Goal: Transaction & Acquisition: Purchase product/service

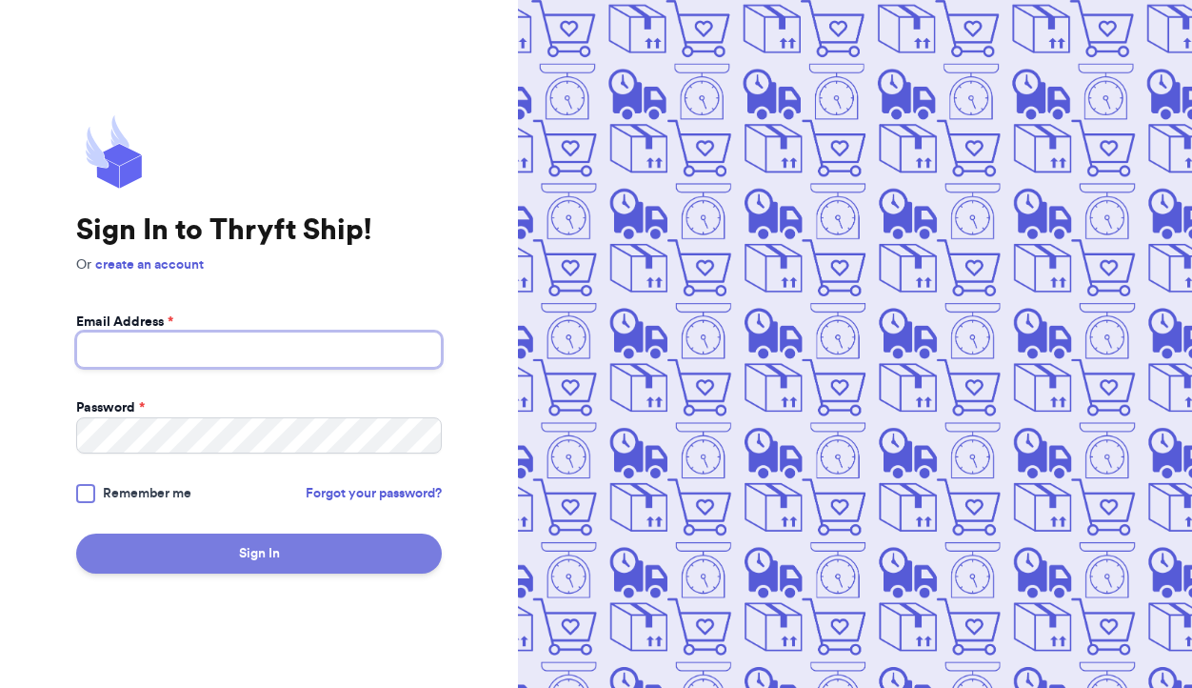
type input "[EMAIL_ADDRESS][DOMAIN_NAME]"
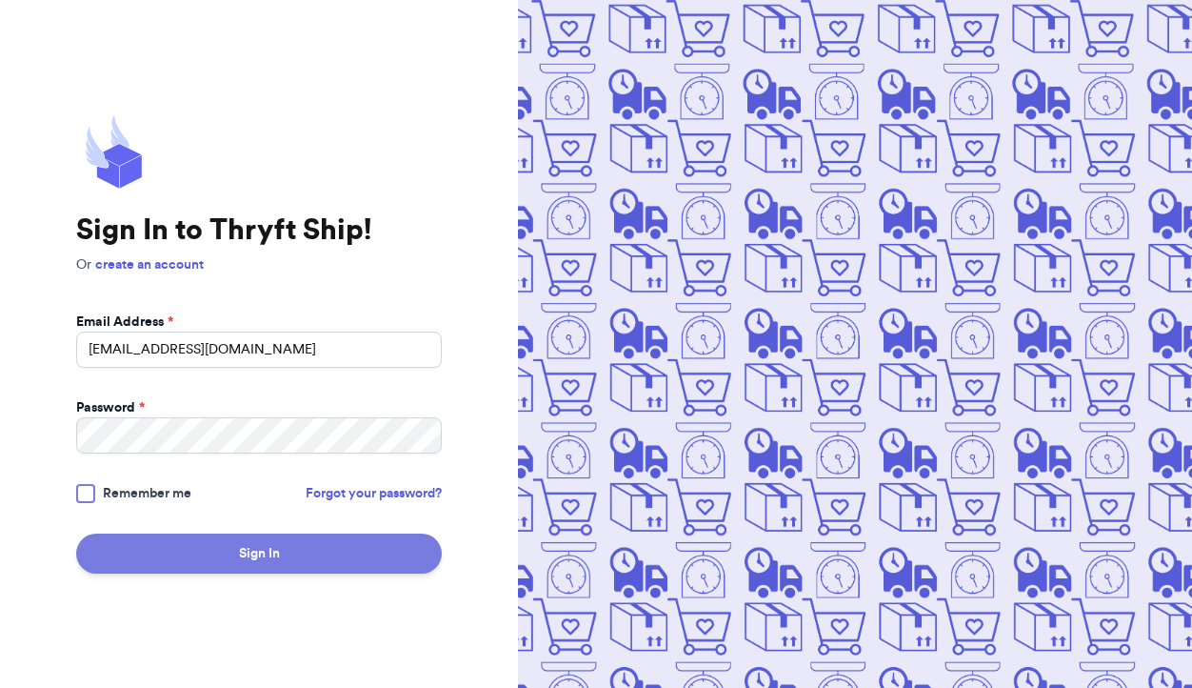
click at [234, 551] on button "Sign In" at bounding box center [259, 553] width 366 height 40
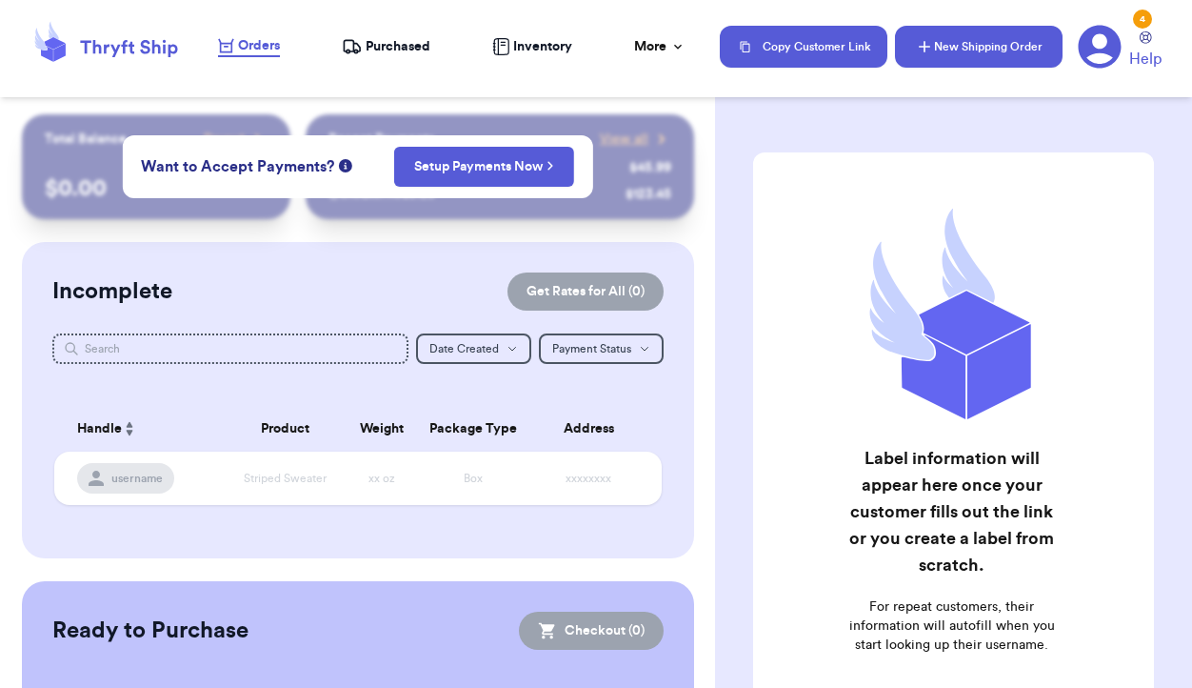
click at [965, 32] on button "New Shipping Order" at bounding box center [979, 47] width 168 height 42
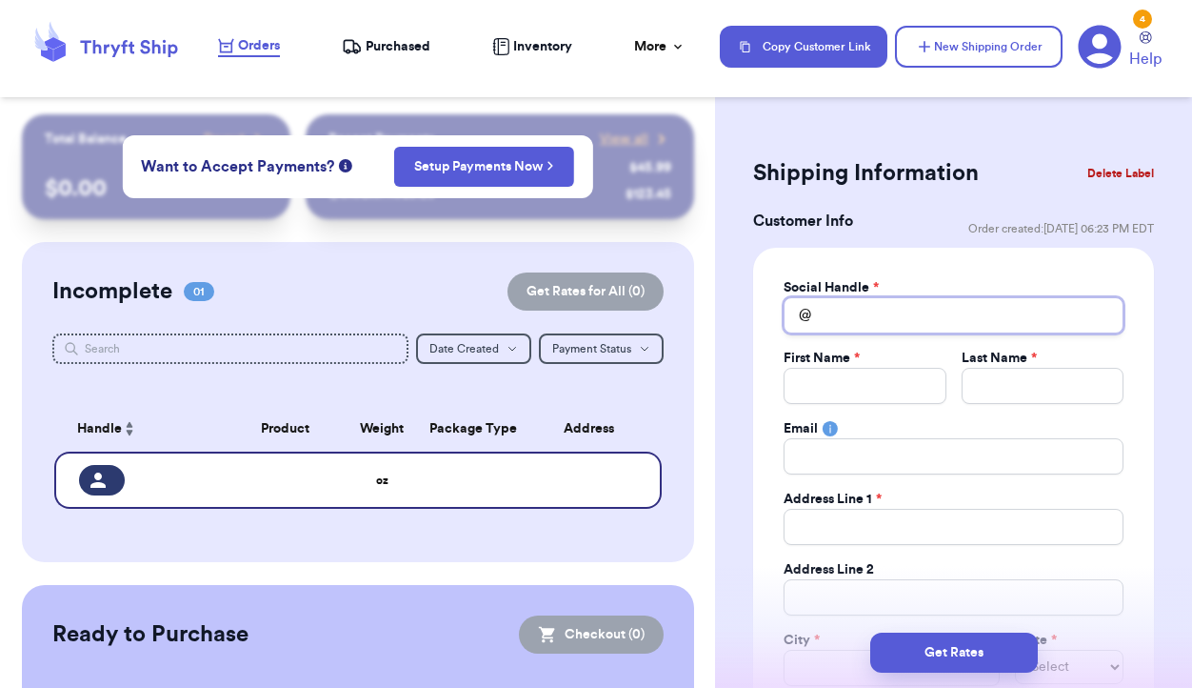
click at [858, 314] on input "Total Amount Paid" at bounding box center [954, 315] width 340 height 36
type input "l"
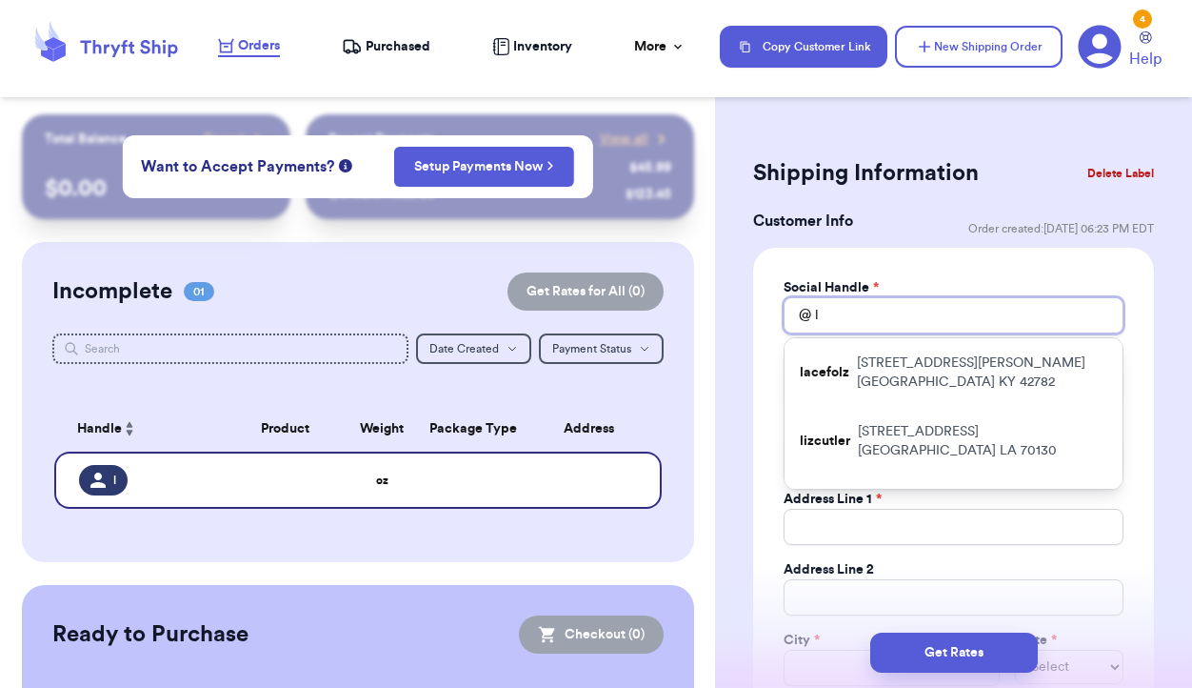
type input "la"
type input "lan"
type input "land"
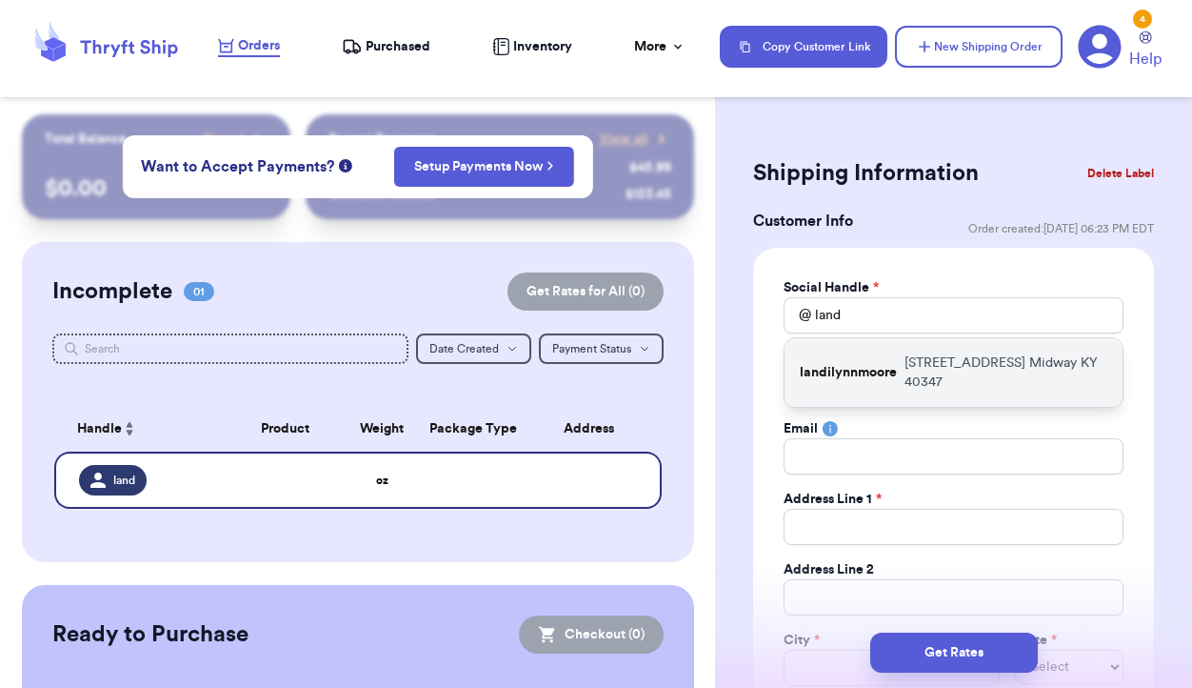
click at [842, 377] on p "landilynnmoore" at bounding box center [848, 372] width 97 height 19
type input "landilynnmoore"
type input "Landi"
type input "Moore"
type input "1800 Woodlake Rd"
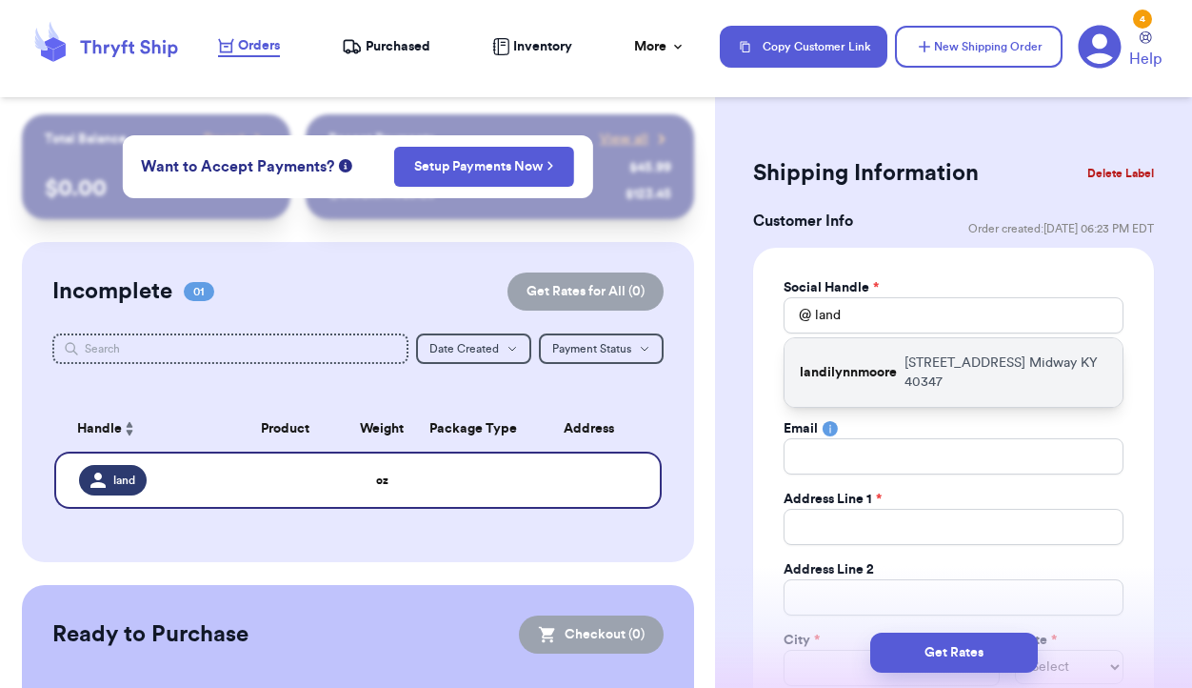
type input "Midway"
select select "KY"
type input "40347"
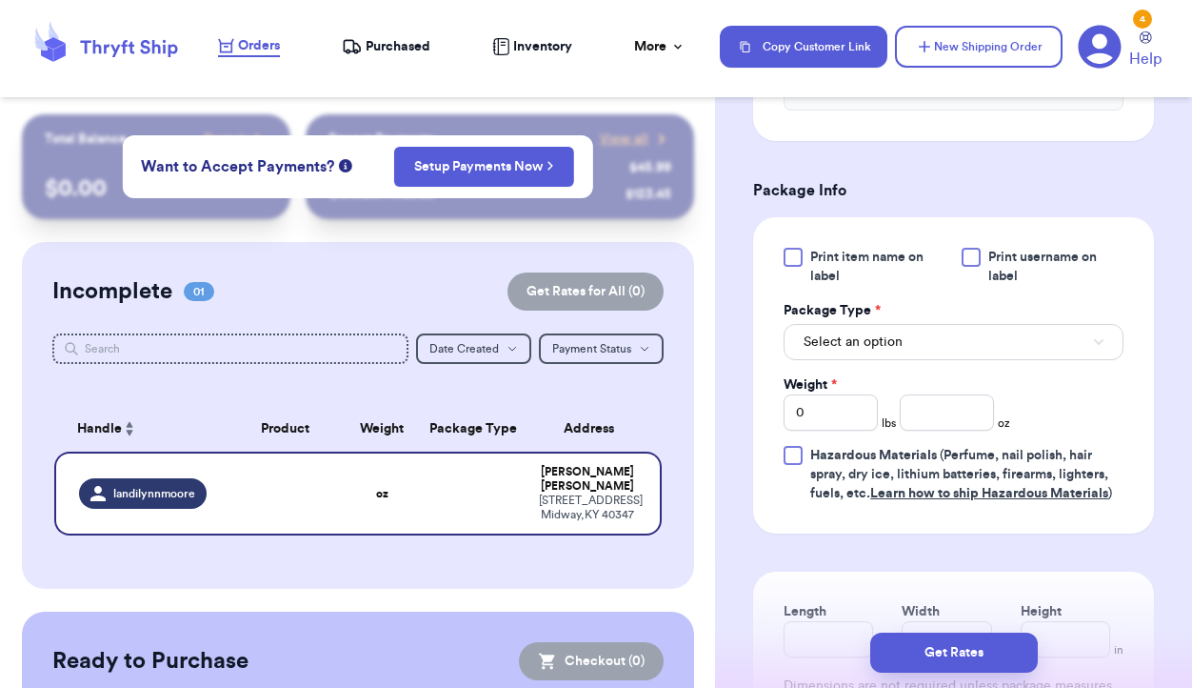
scroll to position [1062, 0]
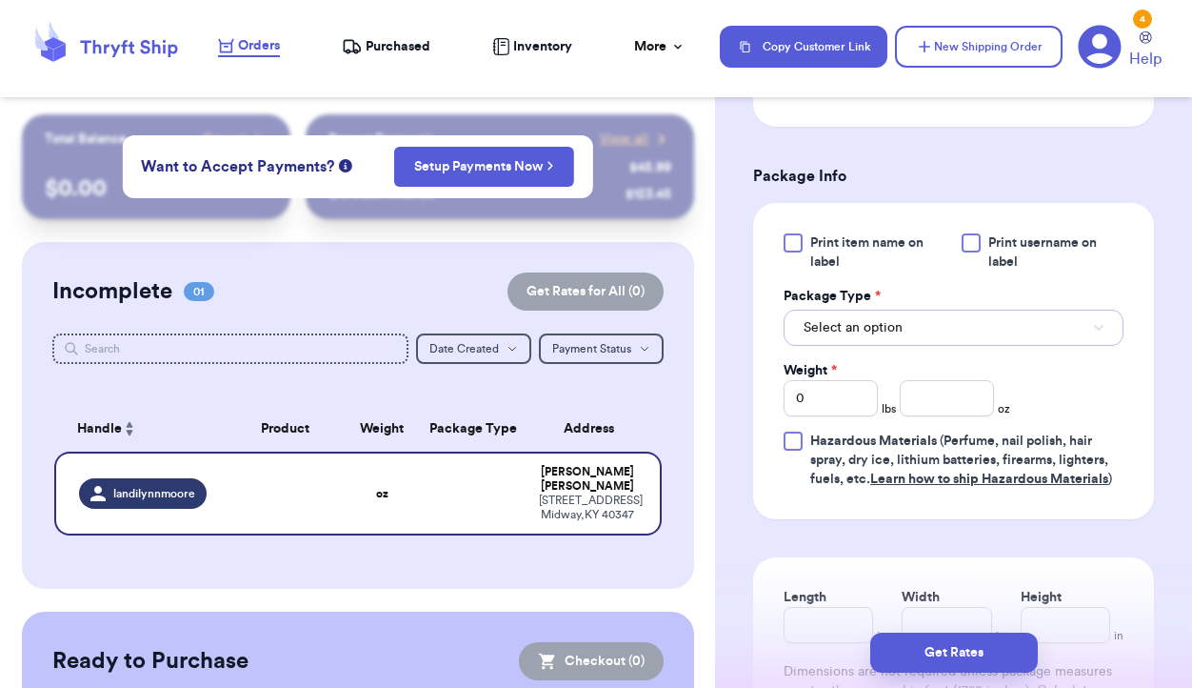
click at [915, 330] on button "Select an option" at bounding box center [954, 328] width 340 height 36
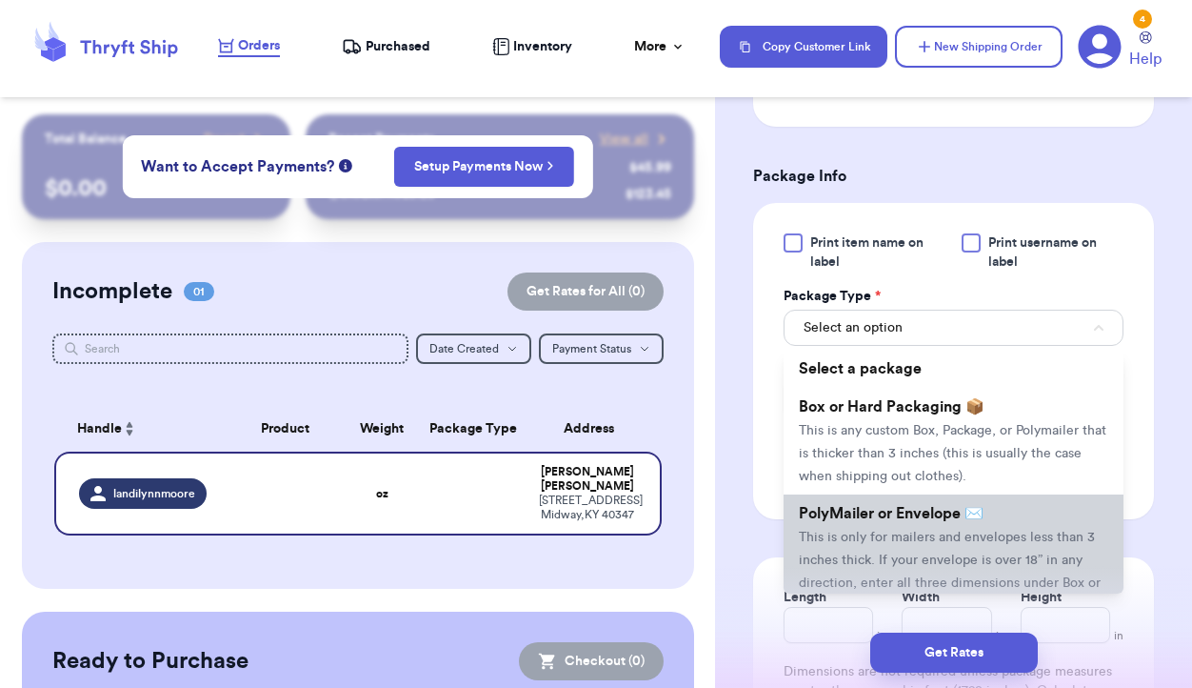
click at [897, 535] on span "This is only for mailers and envelopes less than 3 inches thick. If your envelo…" at bounding box center [950, 571] width 302 height 82
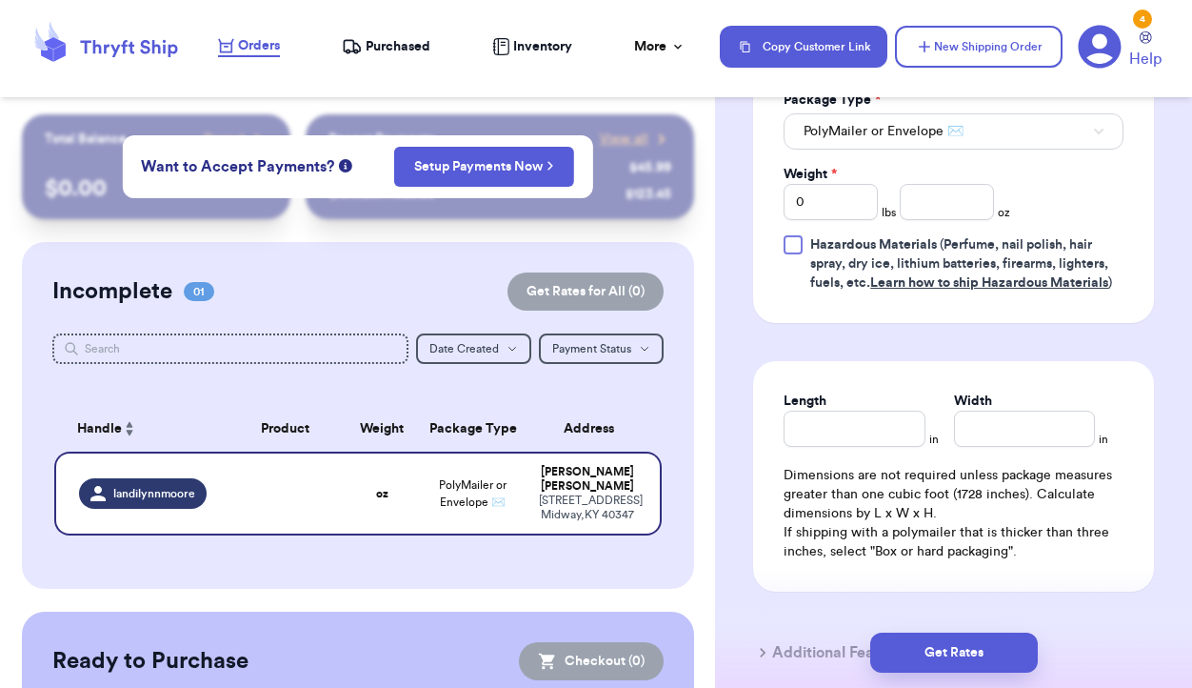
scroll to position [1259, 0]
click at [847, 438] on input "Length" at bounding box center [854, 428] width 141 height 36
type input "9"
click at [991, 430] on input "Width *" at bounding box center [1024, 428] width 141 height 36
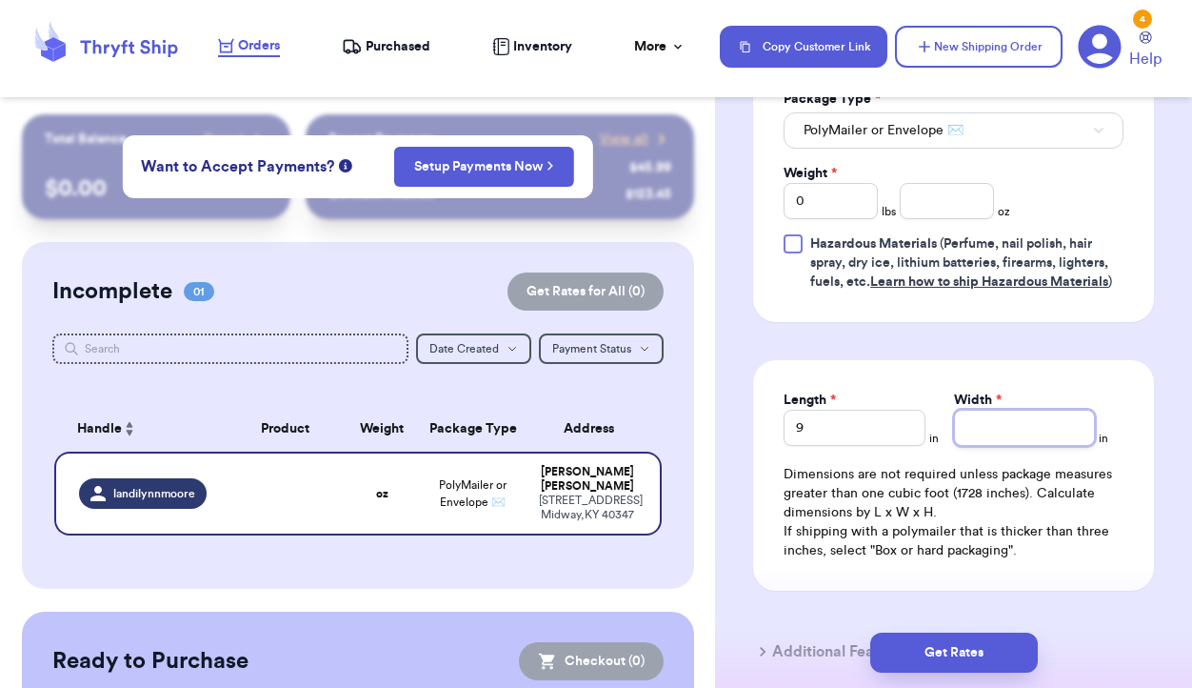
type input "8"
click at [948, 219] on input "number" at bounding box center [947, 201] width 94 height 36
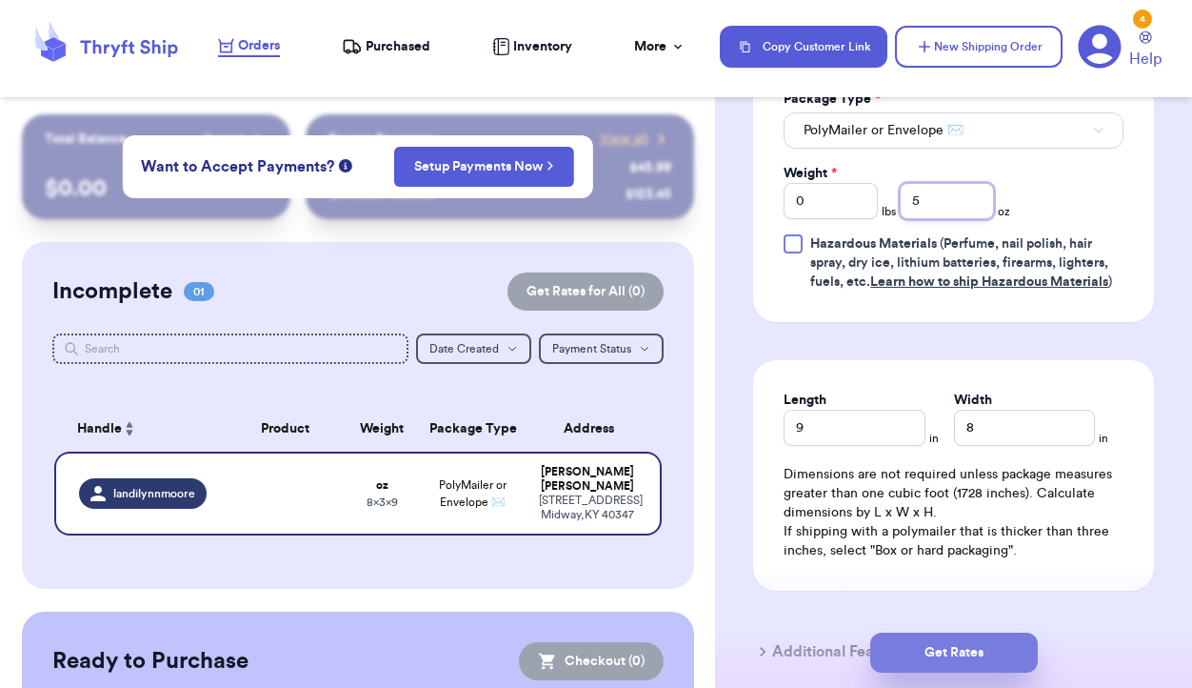
type input "5"
click at [929, 653] on button "Get Rates" at bounding box center [955, 652] width 168 height 40
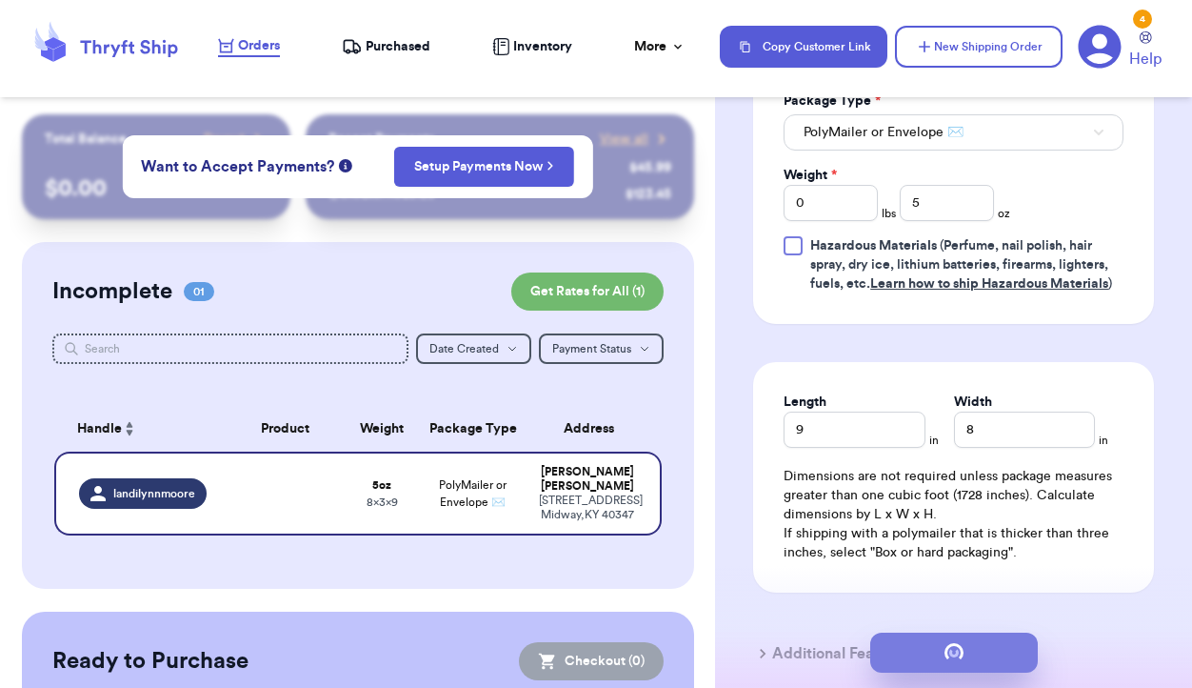
scroll to position [0, 0]
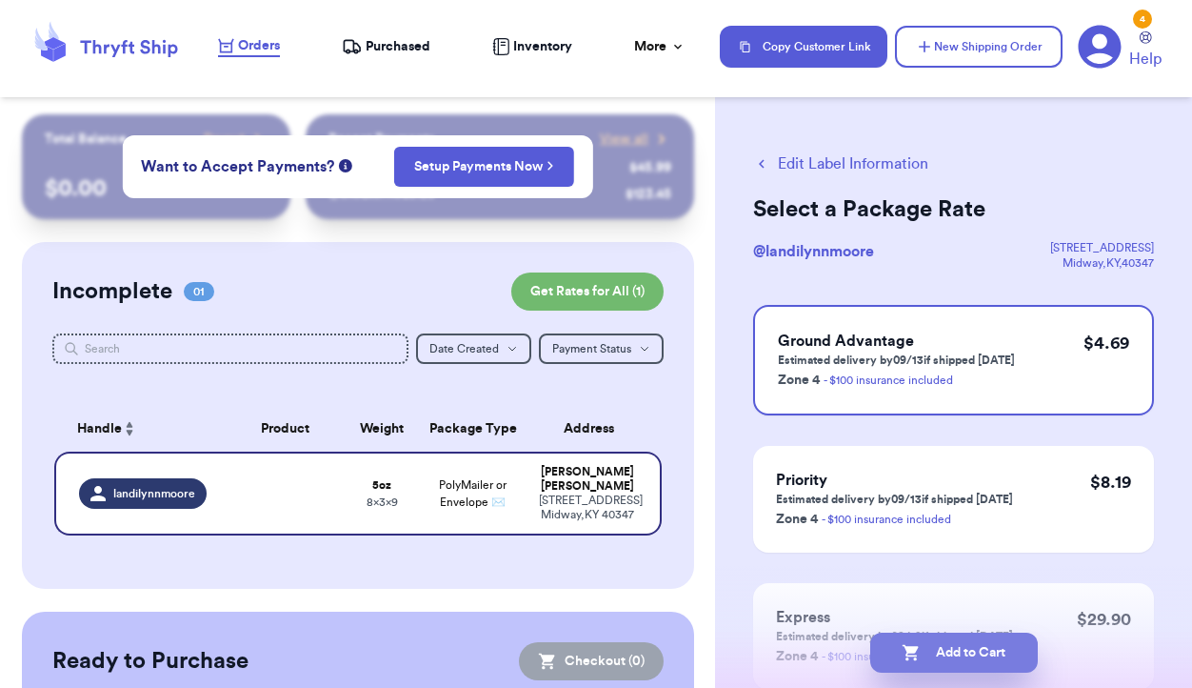
click at [974, 649] on button "Add to Cart" at bounding box center [955, 652] width 168 height 40
checkbox input "true"
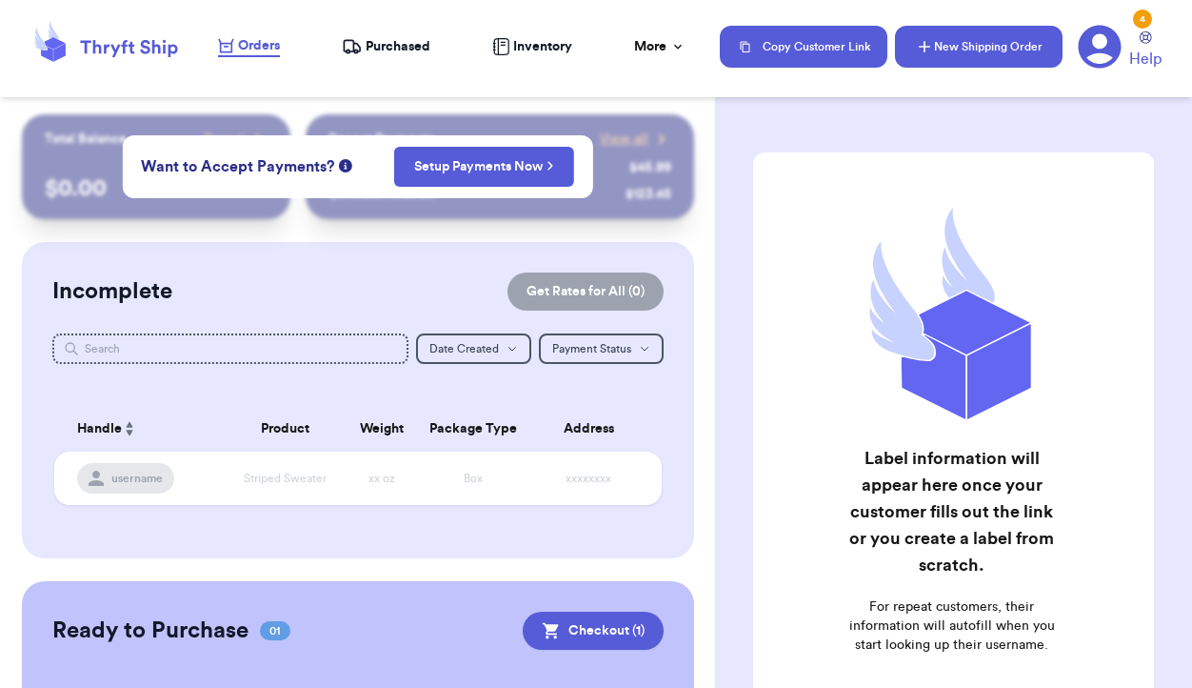
click at [948, 63] on button "New Shipping Order" at bounding box center [979, 47] width 168 height 42
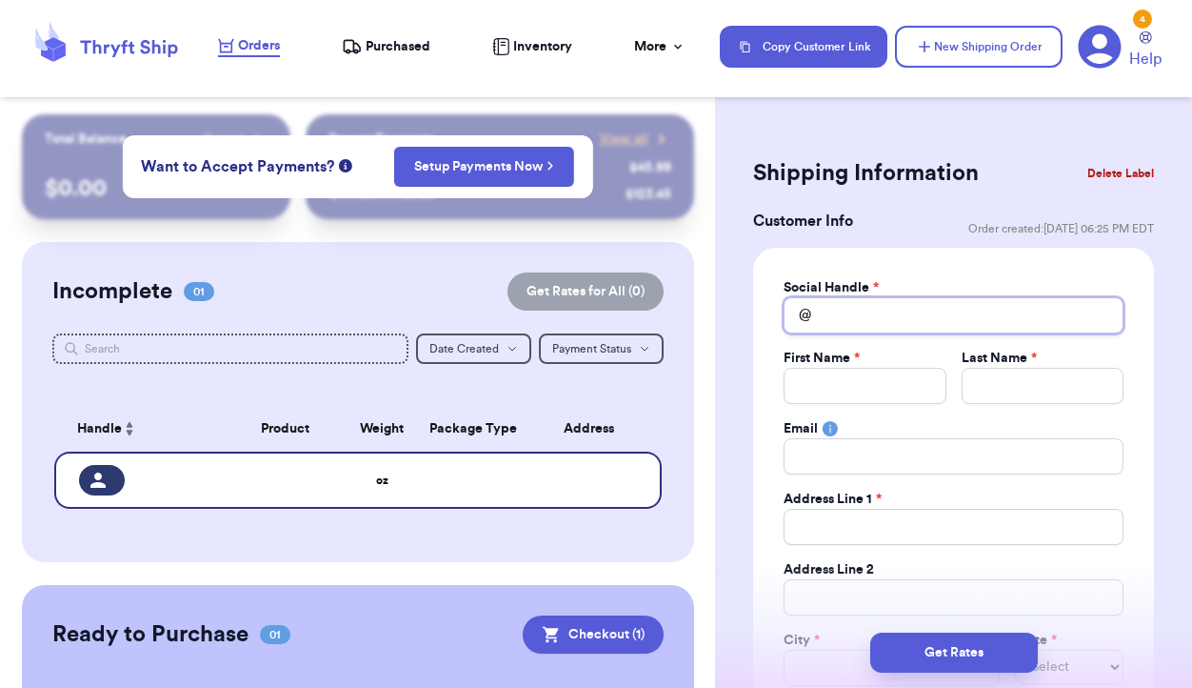
click at [861, 323] on input "Total Amount Paid" at bounding box center [954, 315] width 340 height 36
type input "F"
type input "FB"
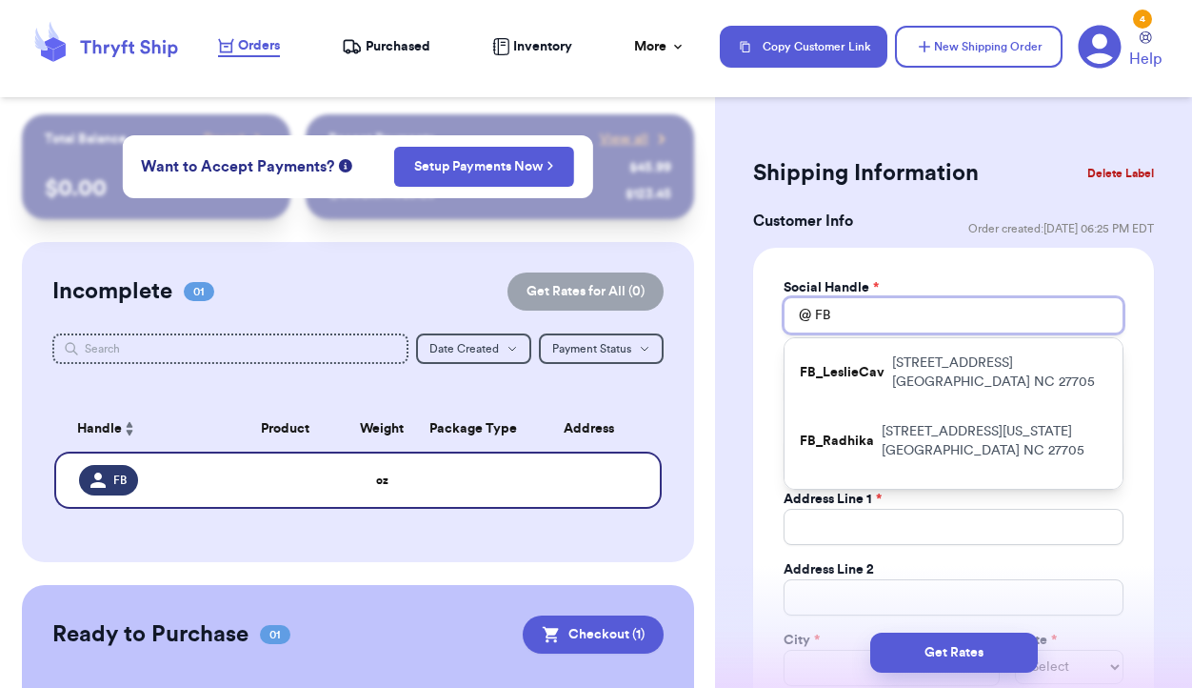
type input "FB_"
type input "FB_m"
type input "FB_mi"
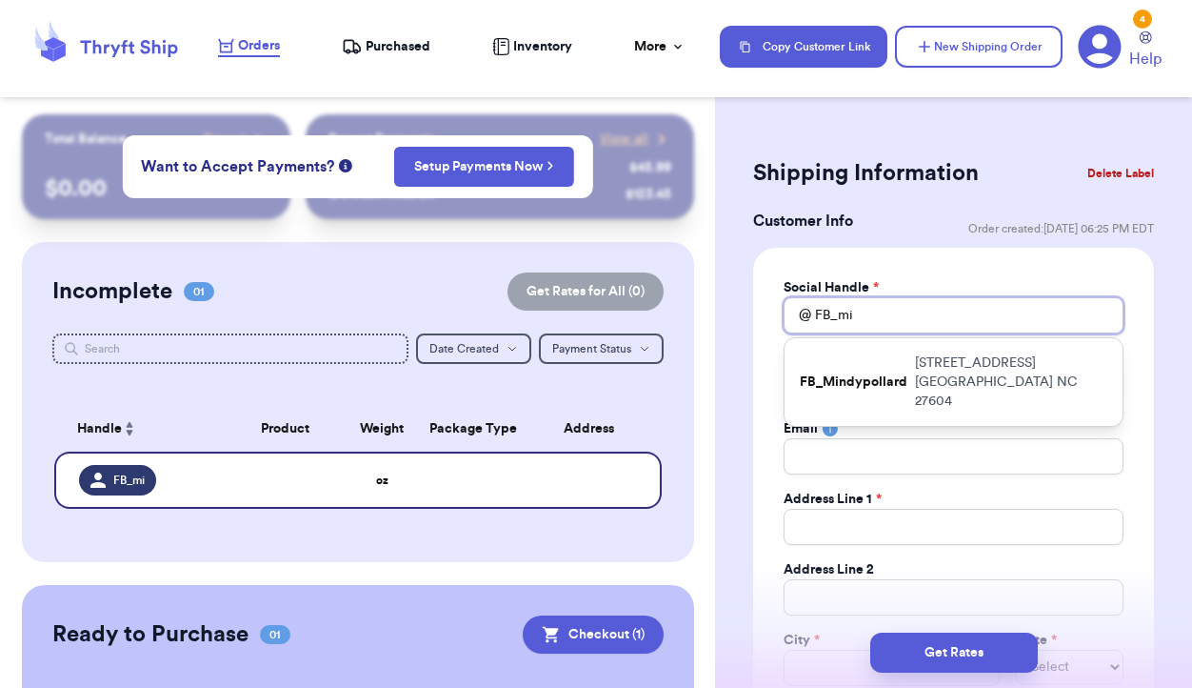
type input "FB_mic"
type input "FB_mich"
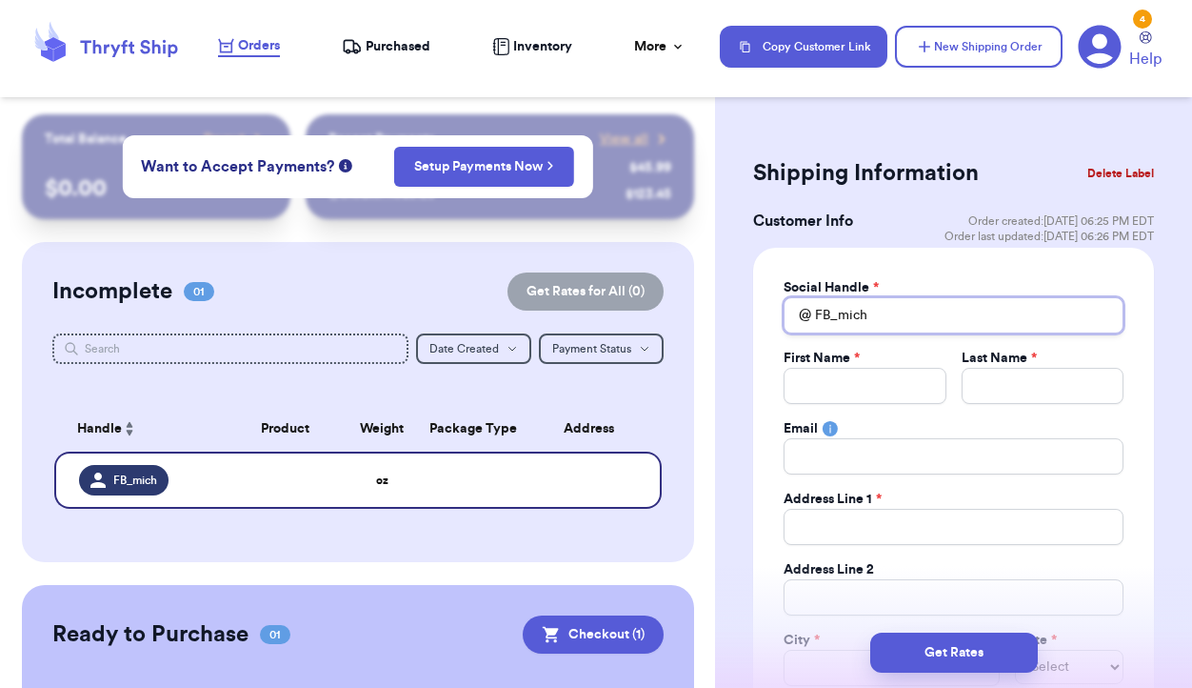
type input "FB_miche"
type input "FB_michel"
type input "FB_michele"
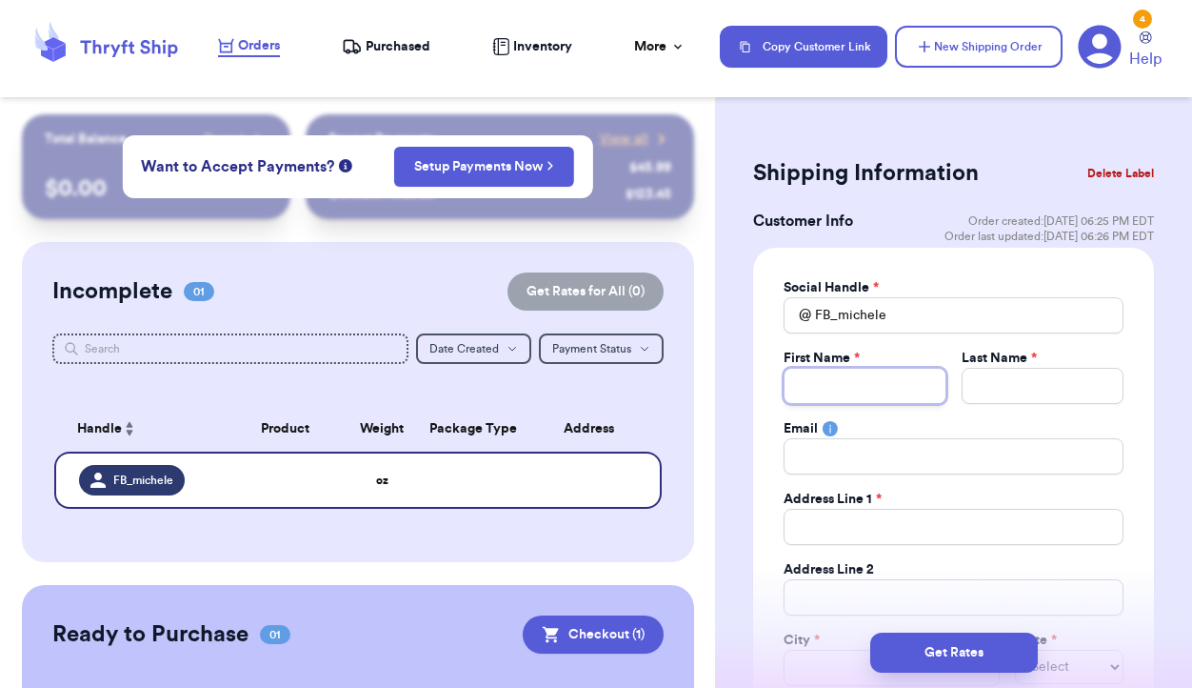
click at [850, 384] on input "Total Amount Paid" at bounding box center [865, 386] width 162 height 36
type input "M"
type input "Mi"
type input "Mic"
type input "Mich"
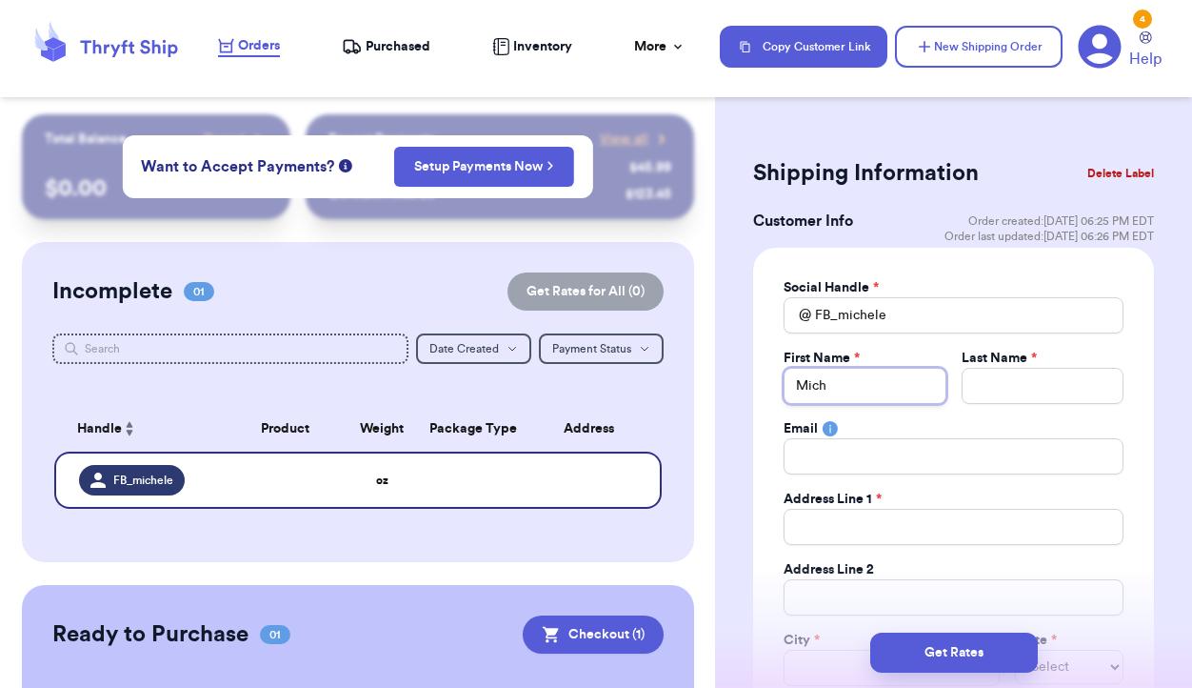
type input "Miche"
type input "Michel"
type input "Michele"
click at [1048, 371] on input "Total Amount Paid" at bounding box center [1043, 386] width 162 height 36
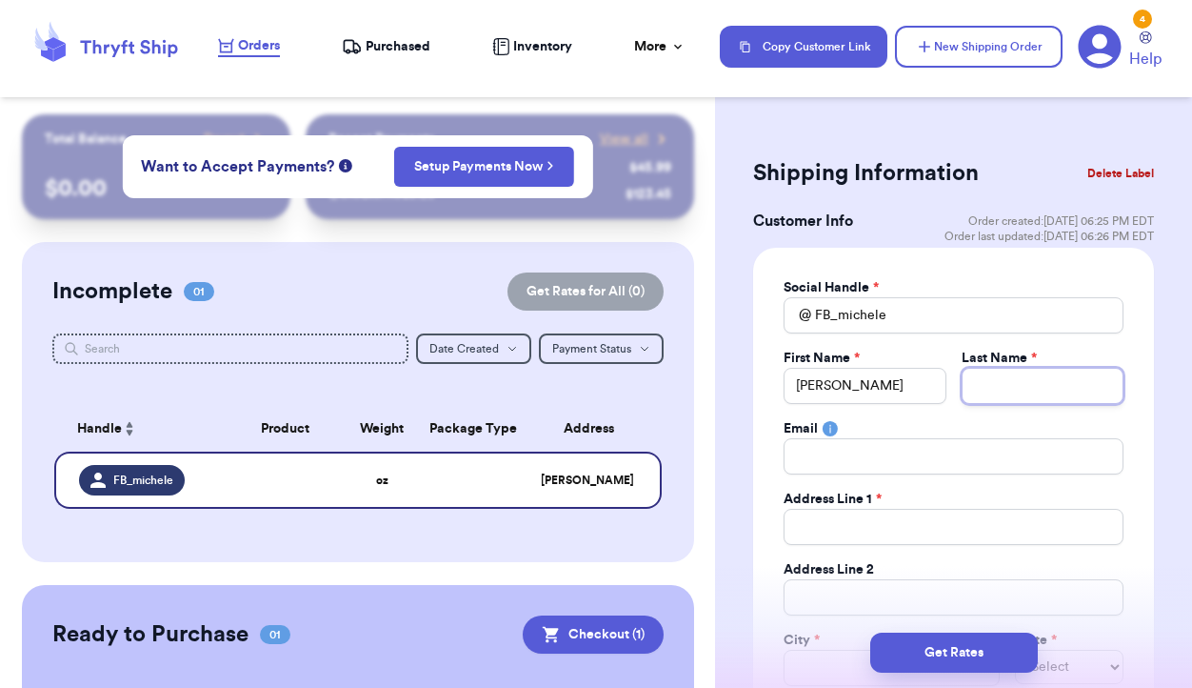
type input "H"
type input "He"
type input "Hea"
type input "Heat"
type input "Heath"
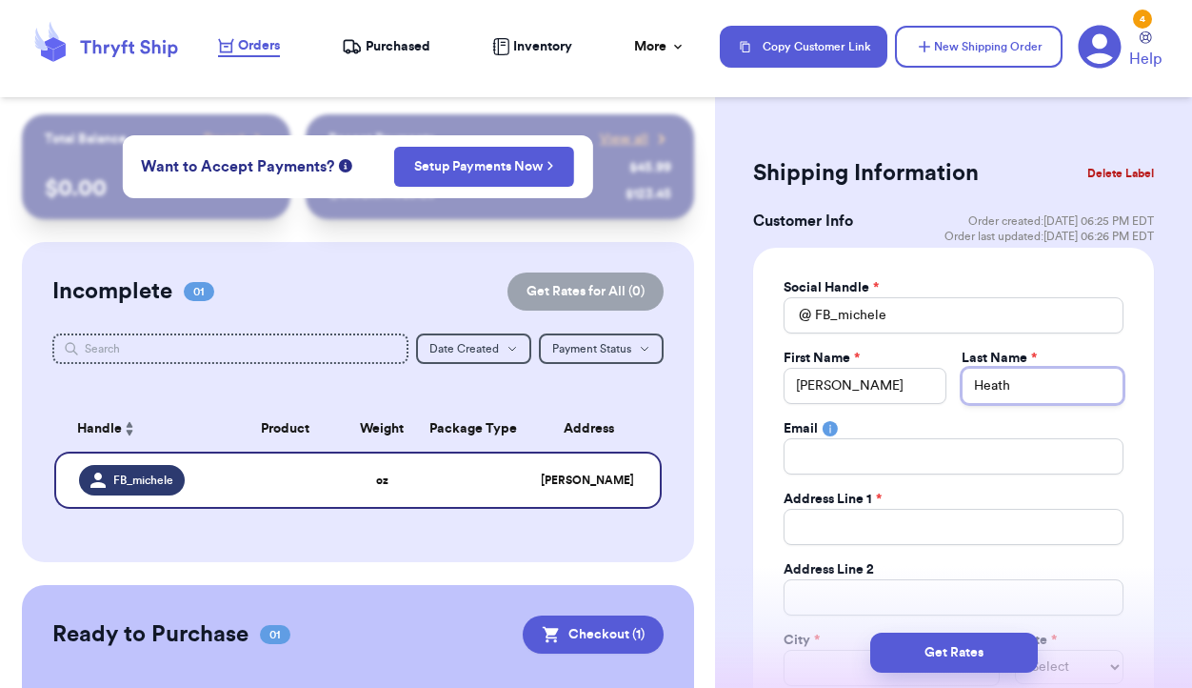
type input "Heath"
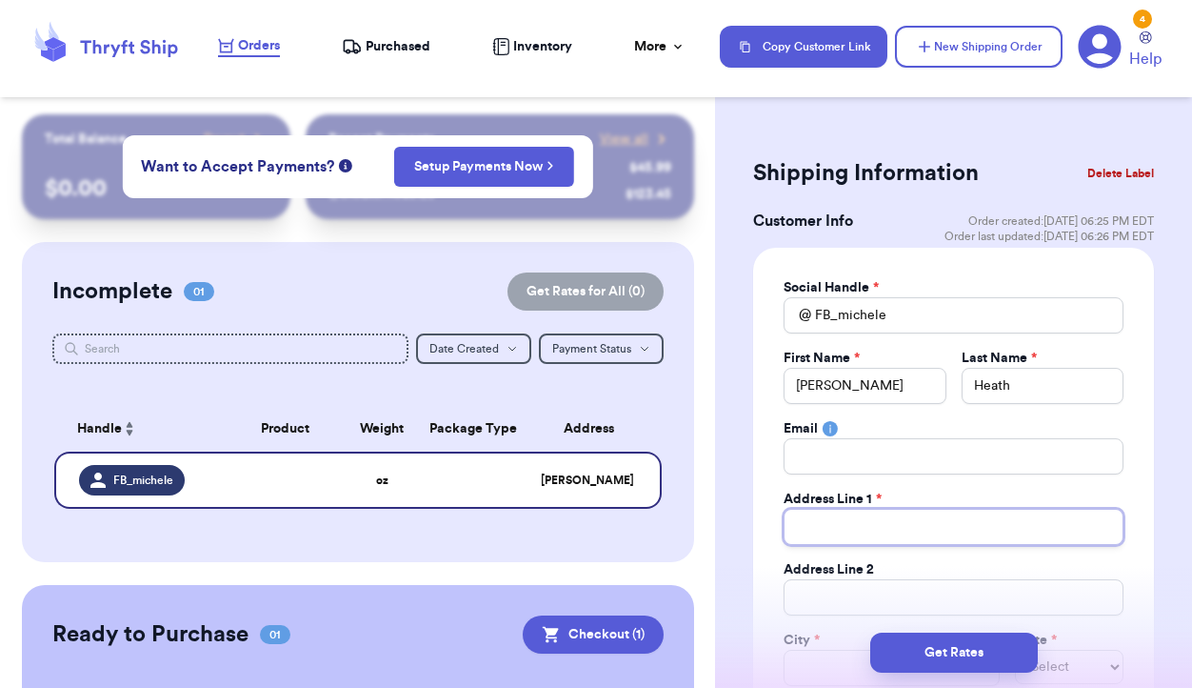
click at [967, 544] on input "Total Amount Paid" at bounding box center [954, 527] width 340 height 36
type input "2"
type input "23"
type input "232"
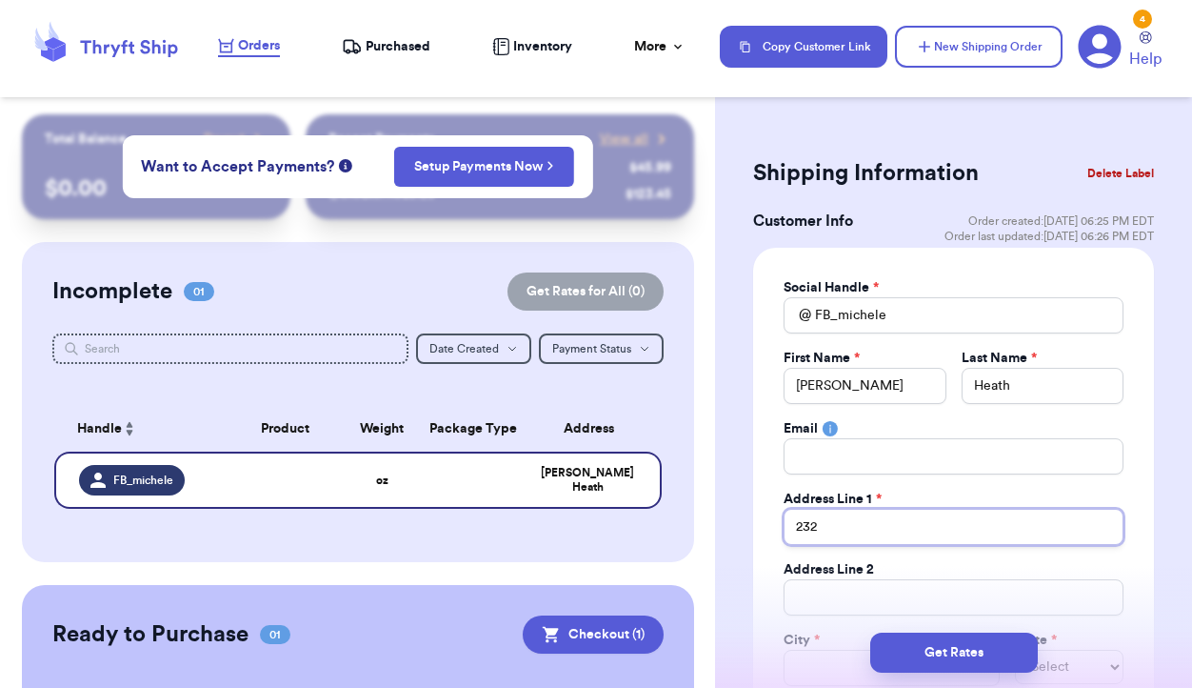
type input "232 N"
type input "232 No"
type input "232 Nor"
type input "232 Norw"
type input "232 Norwa"
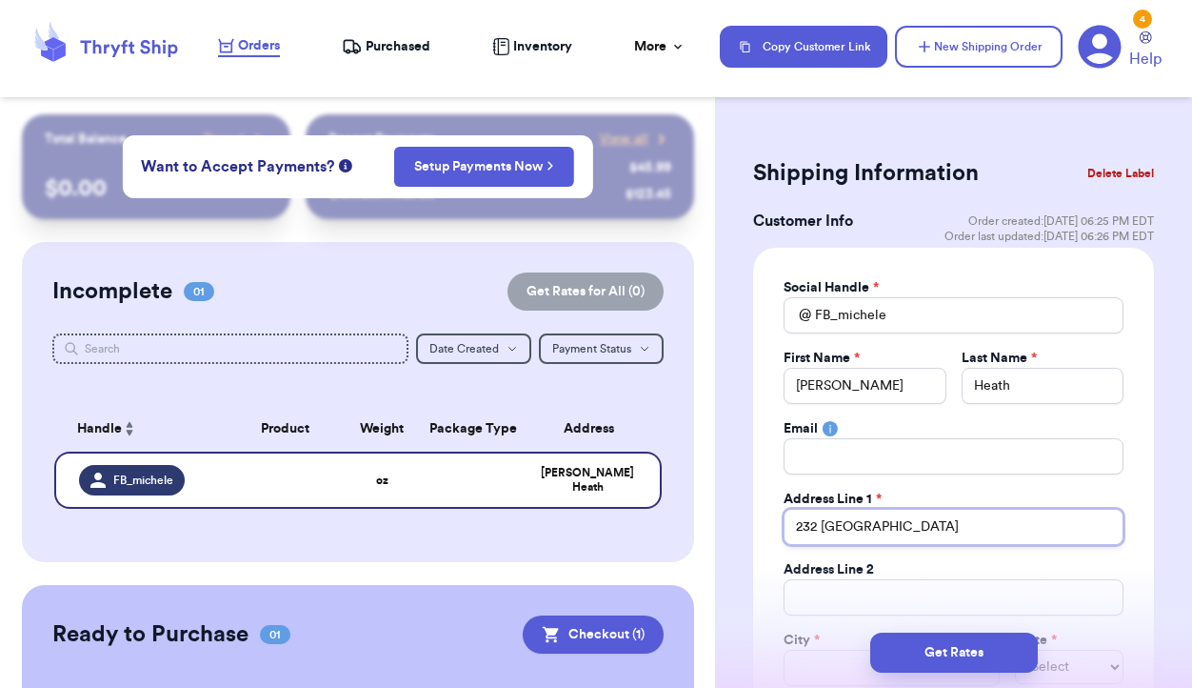
type input "232 Norwal"
type input "232 Norwalk"
type input "232 Norwalk S"
type input "232 Norwalk St"
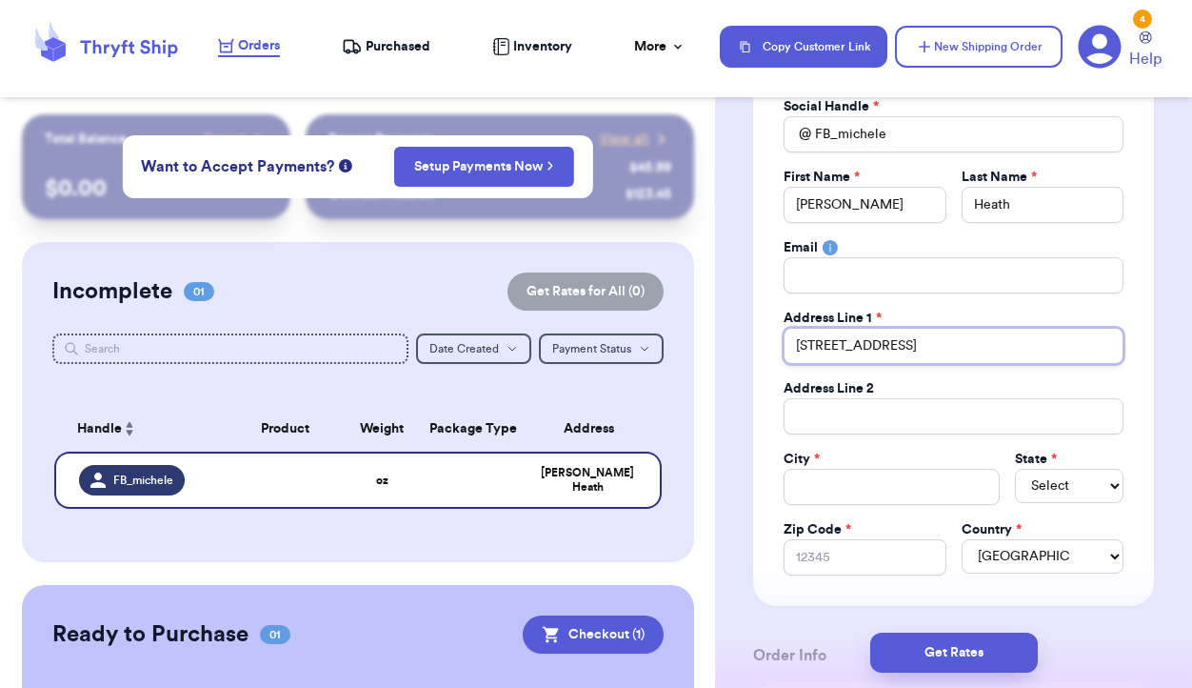
scroll to position [191, 0]
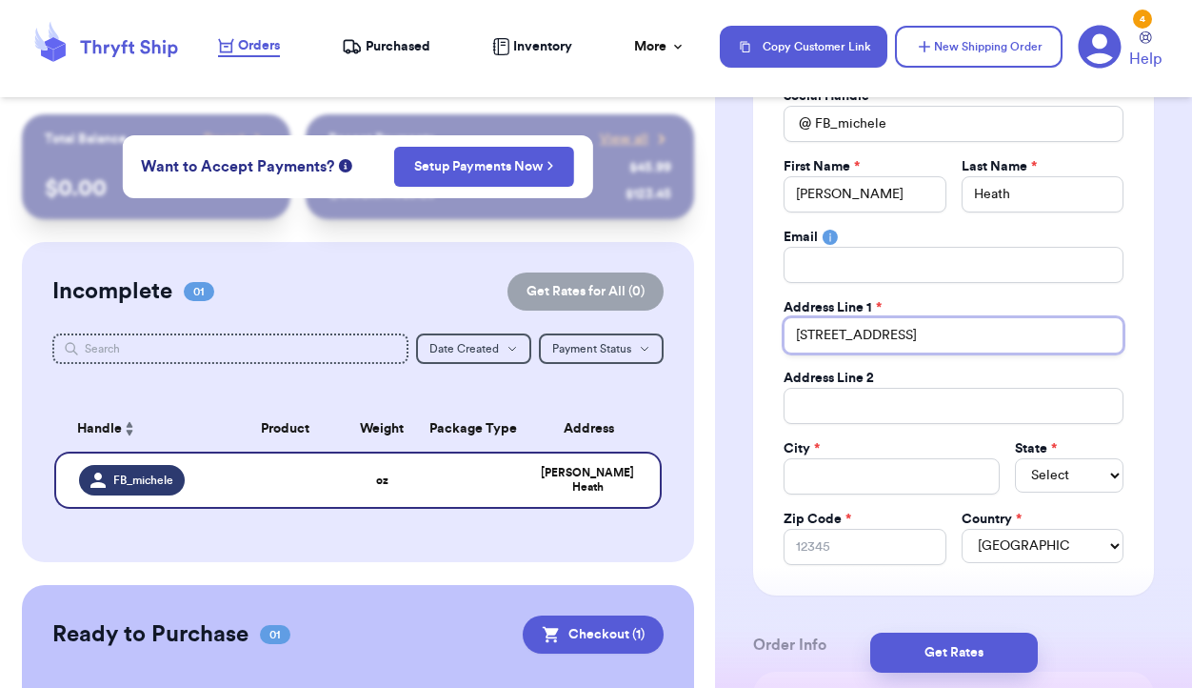
type input "232 Norwalk St"
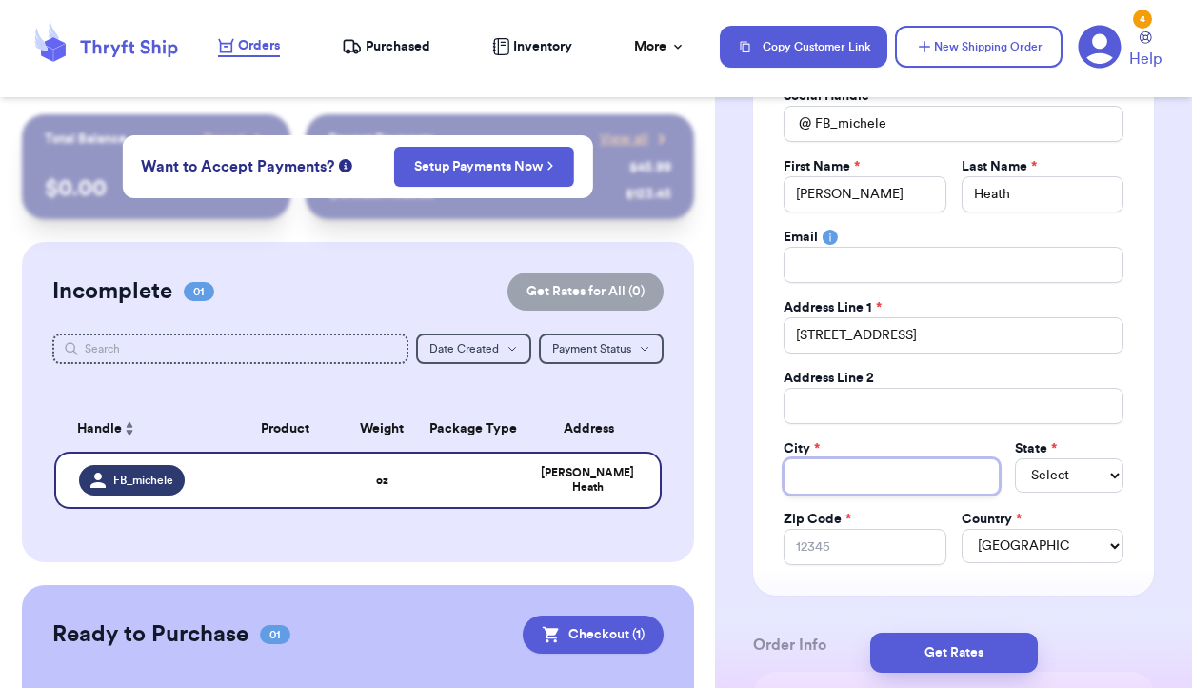
click at [890, 483] on input "Total Amount Paid" at bounding box center [892, 476] width 216 height 36
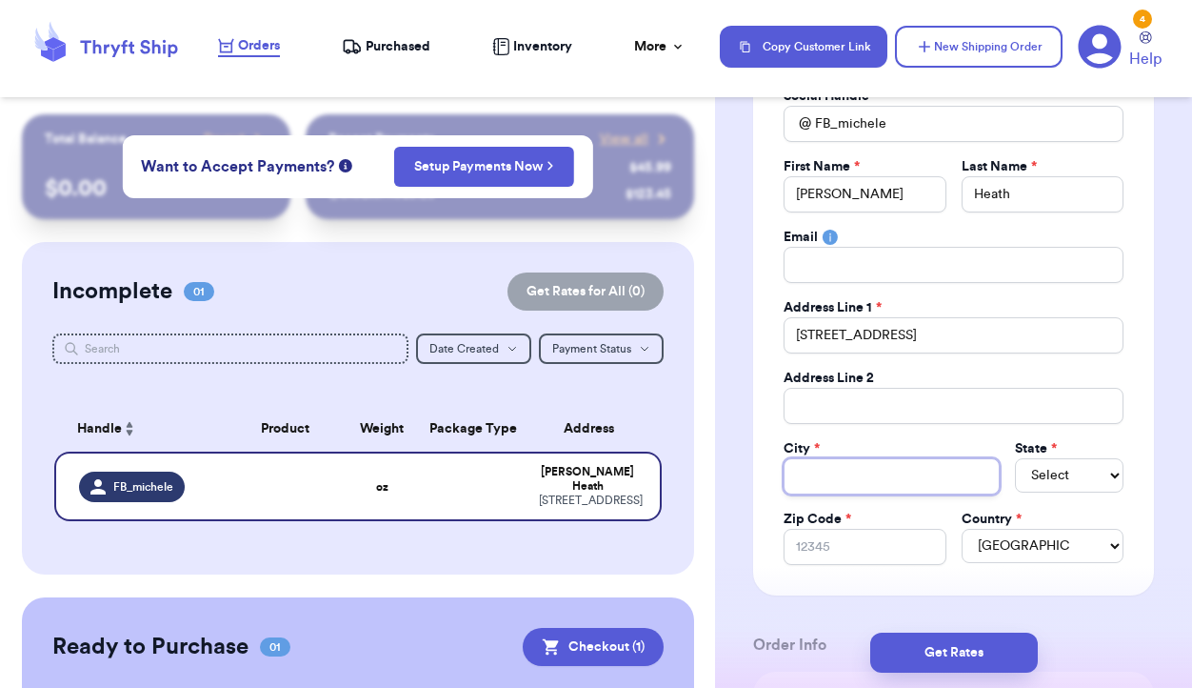
type input "H"
type input "Ho"
type input "Hol"
type input "Holl"
type input "Holly"
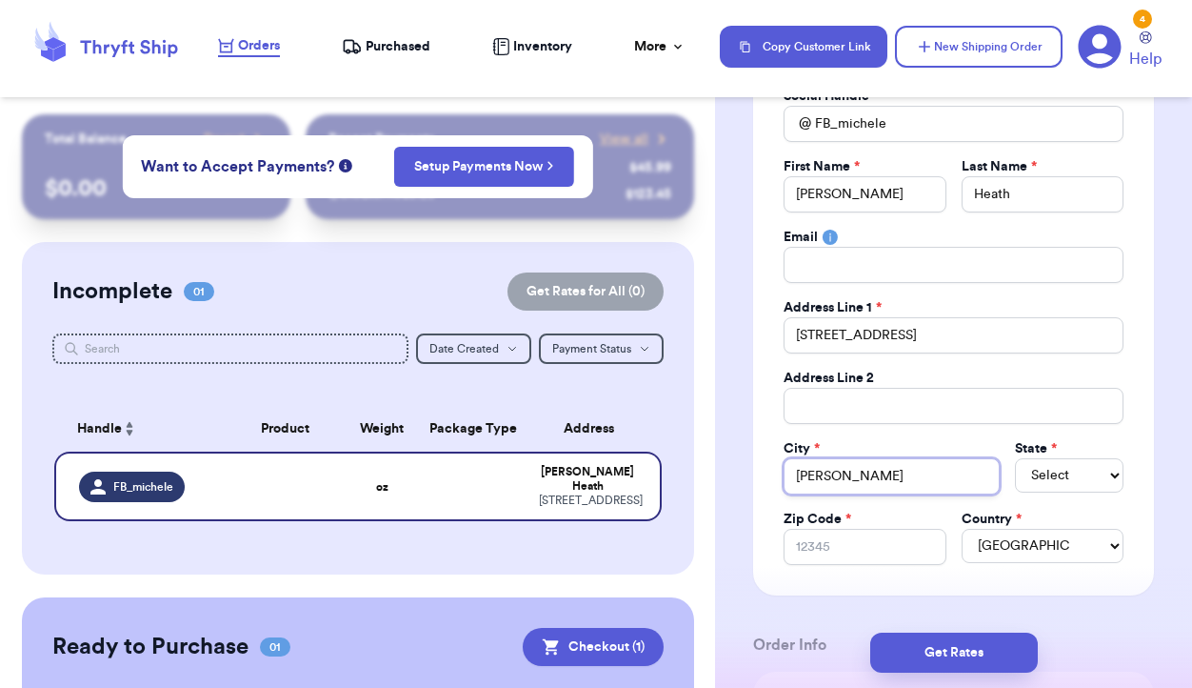
type input "Holly"
type input "Holly S"
type input "Holly Sp"
type input "Holly Spr"
type input "Holly Spri"
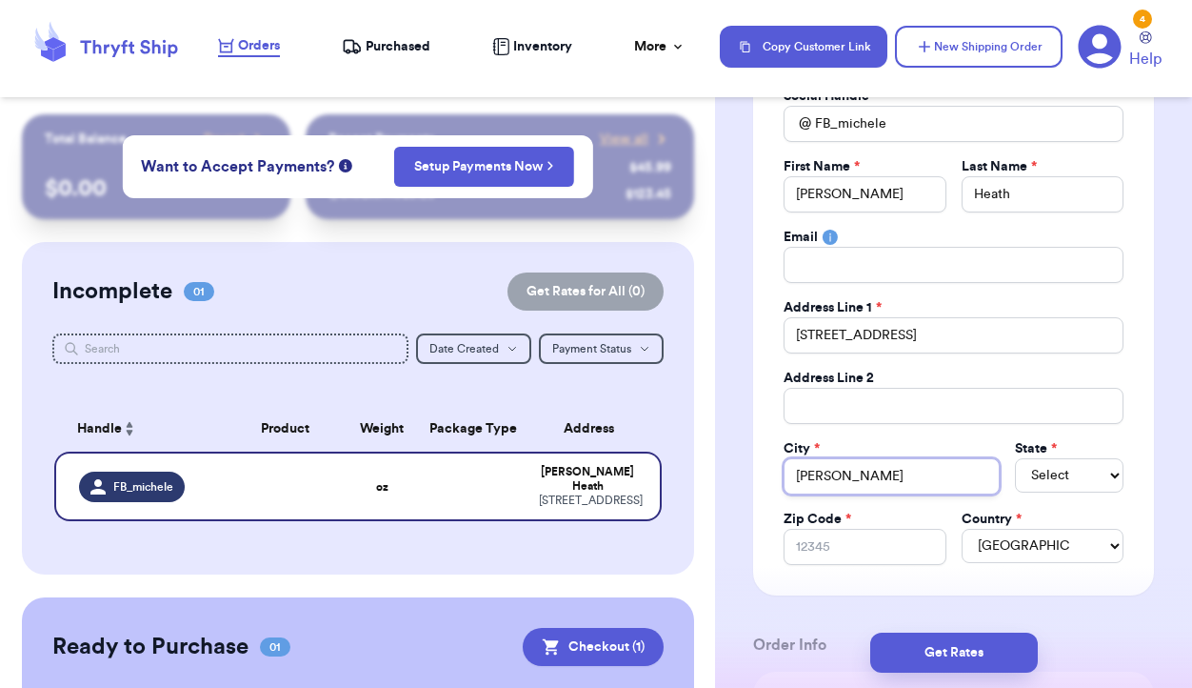
type input "Holly Sprin"
type input "Holly Spring"
type input "Holly Springs"
click at [1086, 470] on select "Select AL AK AZ AR CA CO CT DE DC FL GA HI ID IL IN IA KS KY LA ME MD MA MI MN …" at bounding box center [1069, 475] width 109 height 34
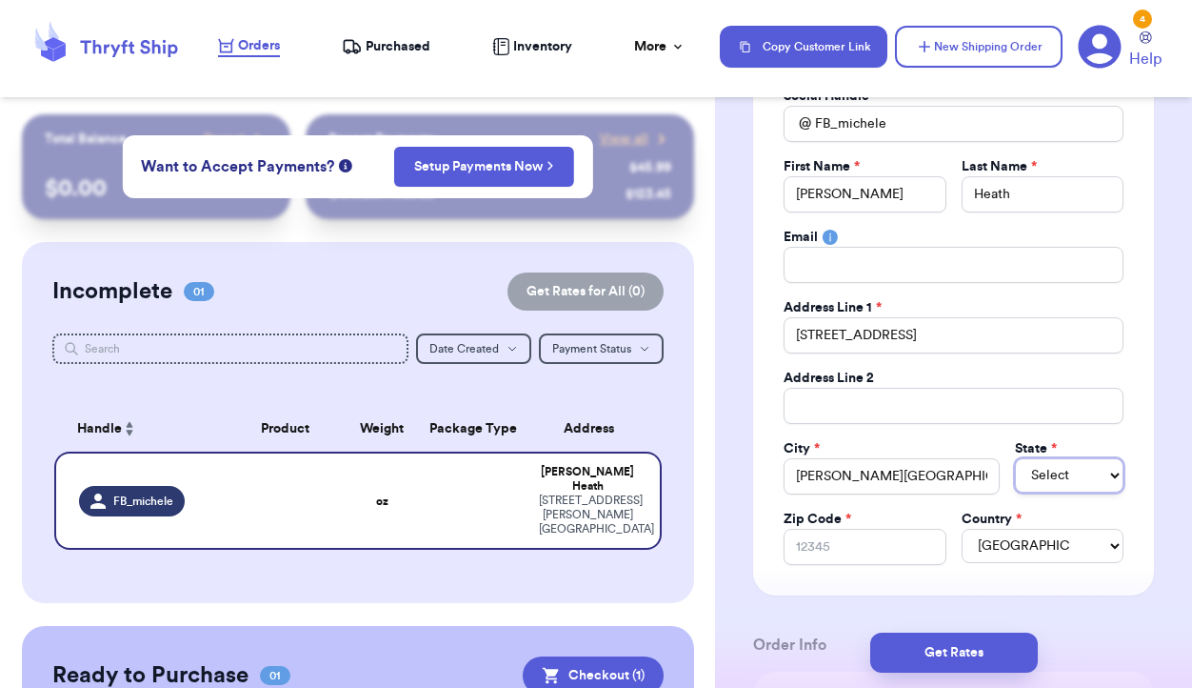
select select "NC"
click at [882, 542] on input "Zip Code *" at bounding box center [865, 547] width 162 height 36
type input "2"
type input "27"
type input "275"
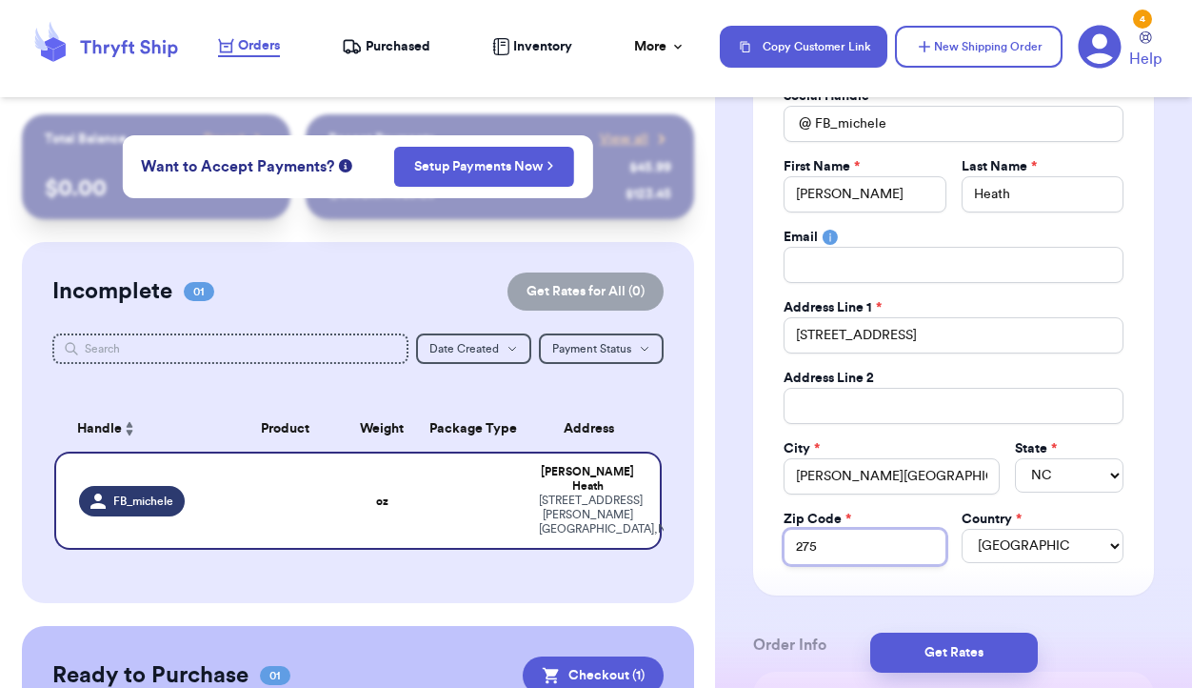
type input "2754"
type input "27540"
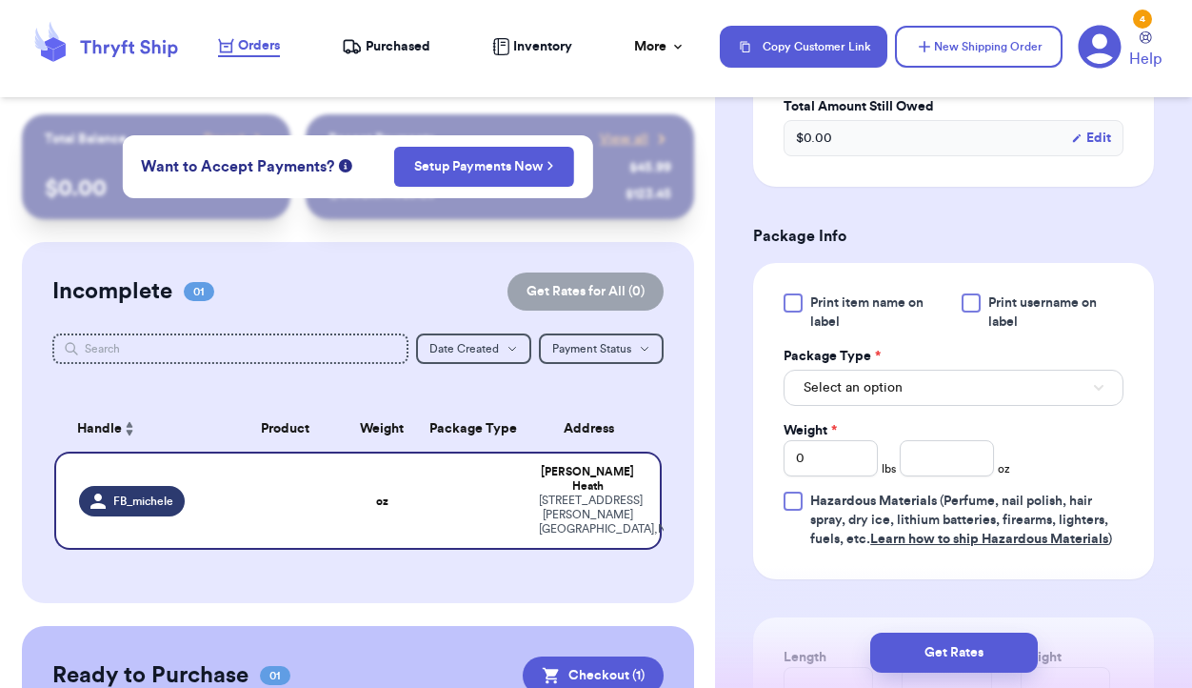
scroll to position [1004, 0]
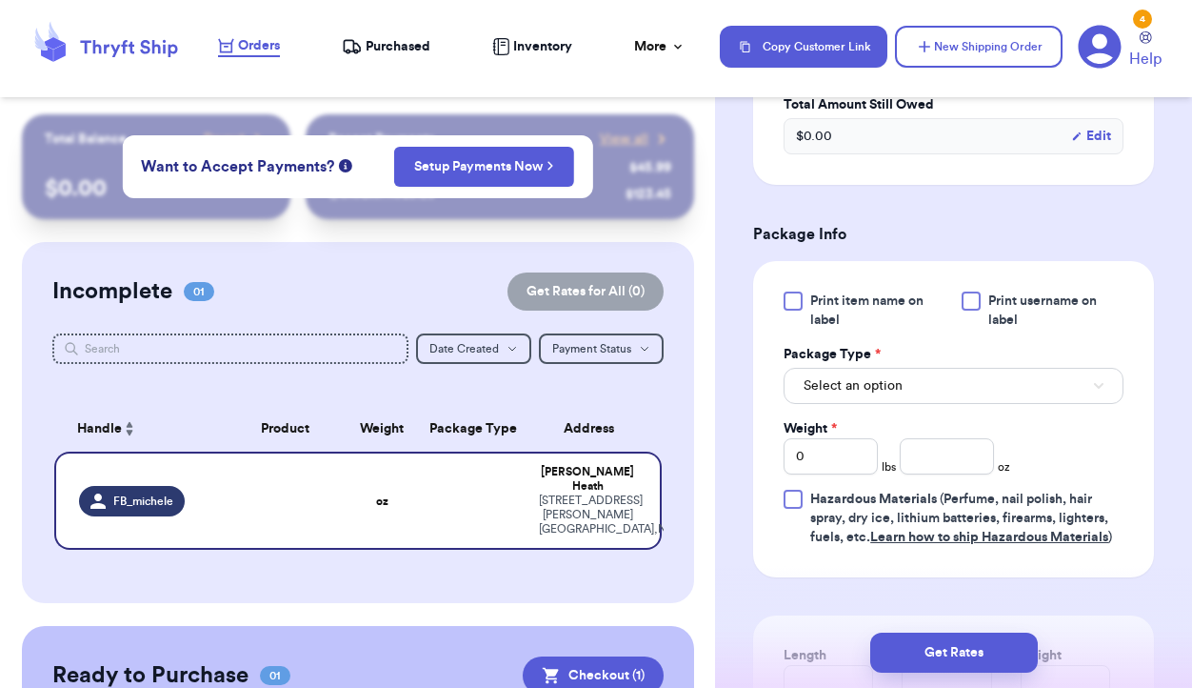
type input "27540"
click at [1021, 375] on button "Select an option" at bounding box center [954, 386] width 340 height 36
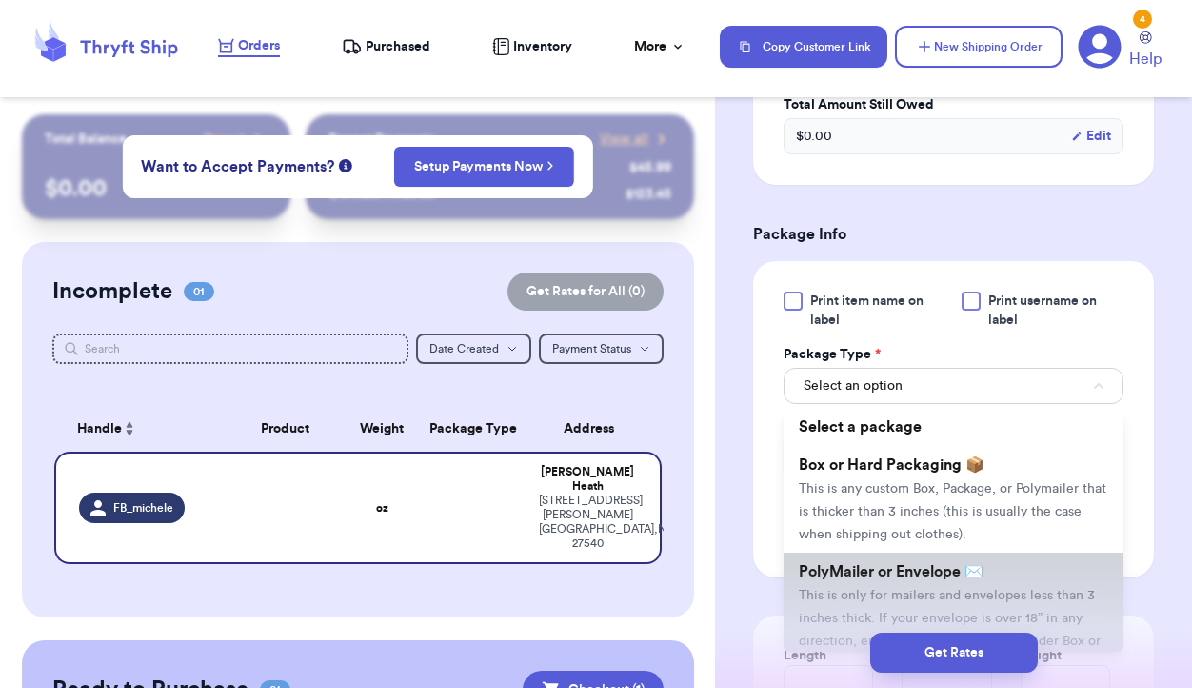
click at [922, 586] on li "PolyMailer or Envelope ✉️ This is only for mailers and envelopes less than 3 in…" at bounding box center [954, 617] width 340 height 130
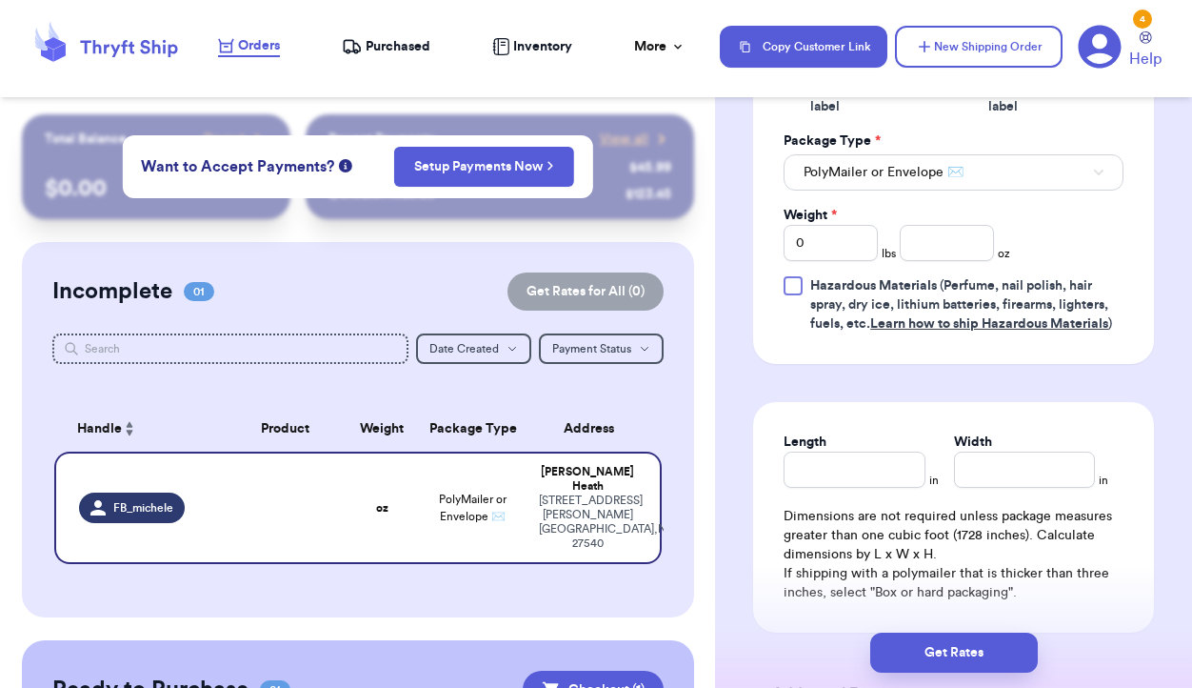
scroll to position [1224, 0]
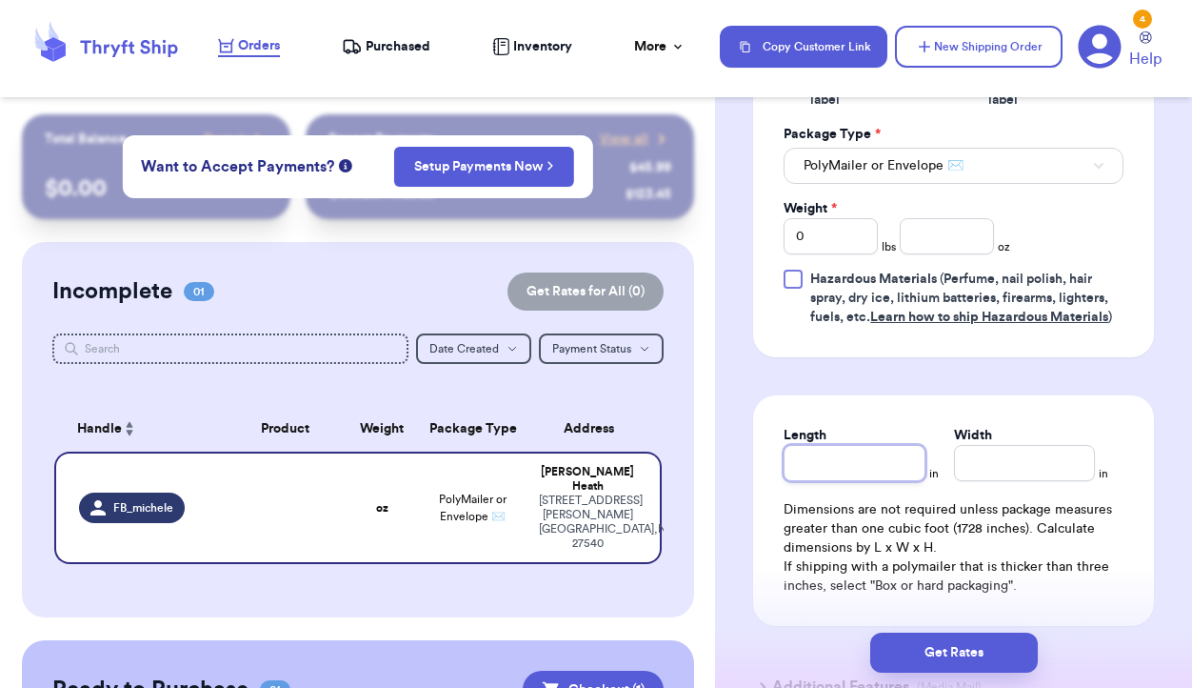
click at [863, 459] on input "Length" at bounding box center [854, 463] width 141 height 36
type input "9"
click at [1021, 462] on input "Width *" at bounding box center [1024, 463] width 141 height 36
type input "9"
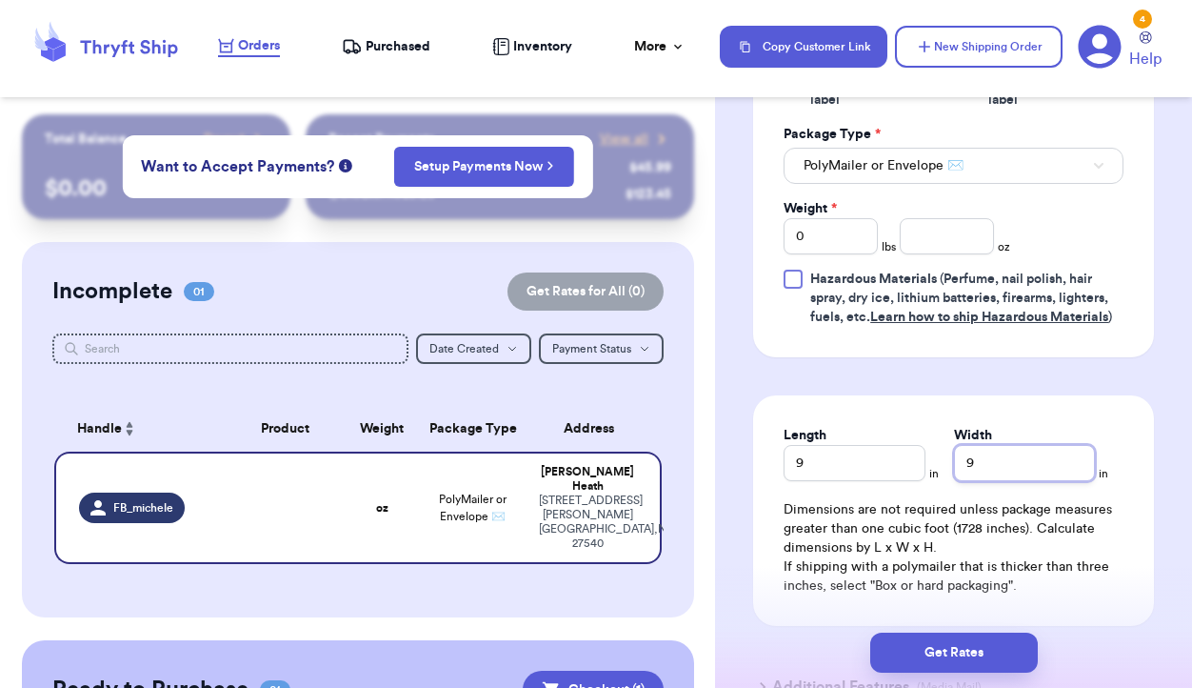
type input "9"
click at [941, 241] on input "number" at bounding box center [947, 236] width 94 height 36
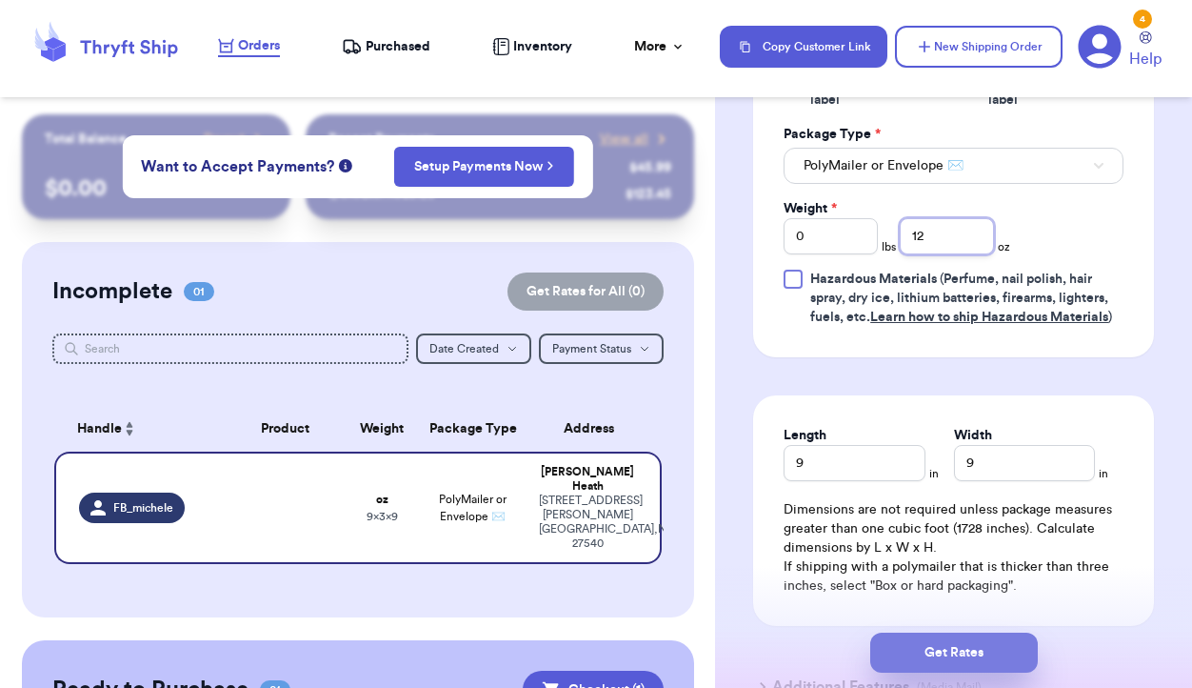
type input "12"
click at [947, 652] on button "Get Rates" at bounding box center [955, 652] width 168 height 40
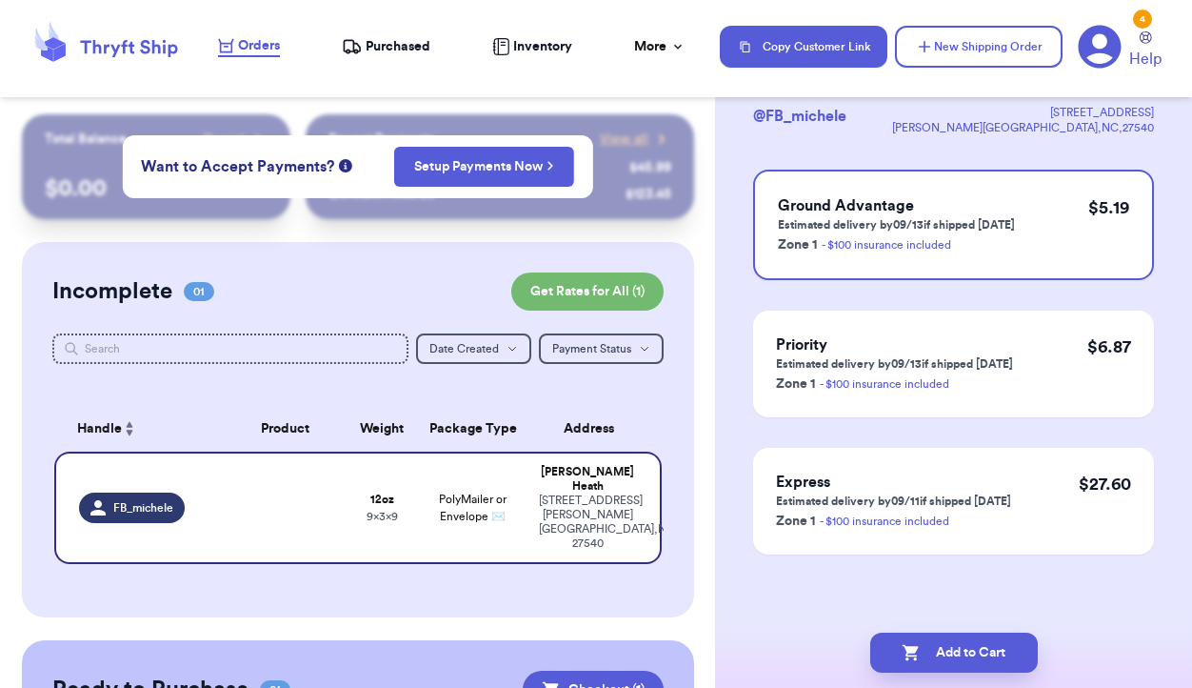
scroll to position [0, 0]
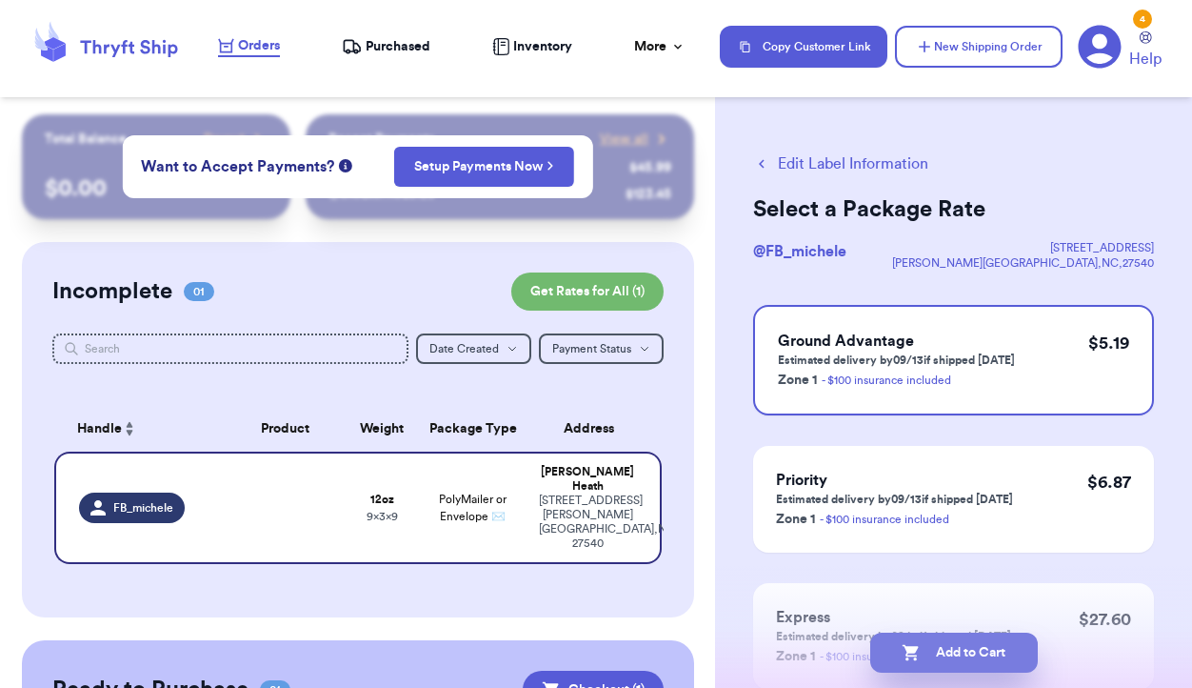
click at [981, 651] on button "Add to Cart" at bounding box center [955, 652] width 168 height 40
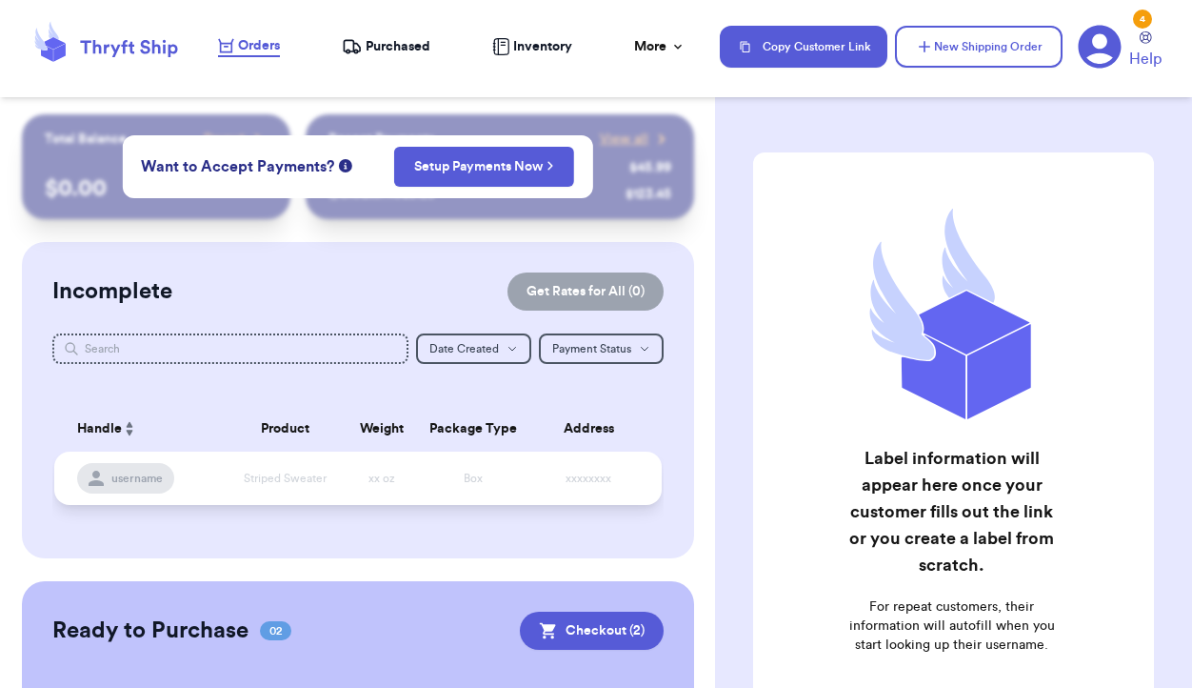
scroll to position [245, 0]
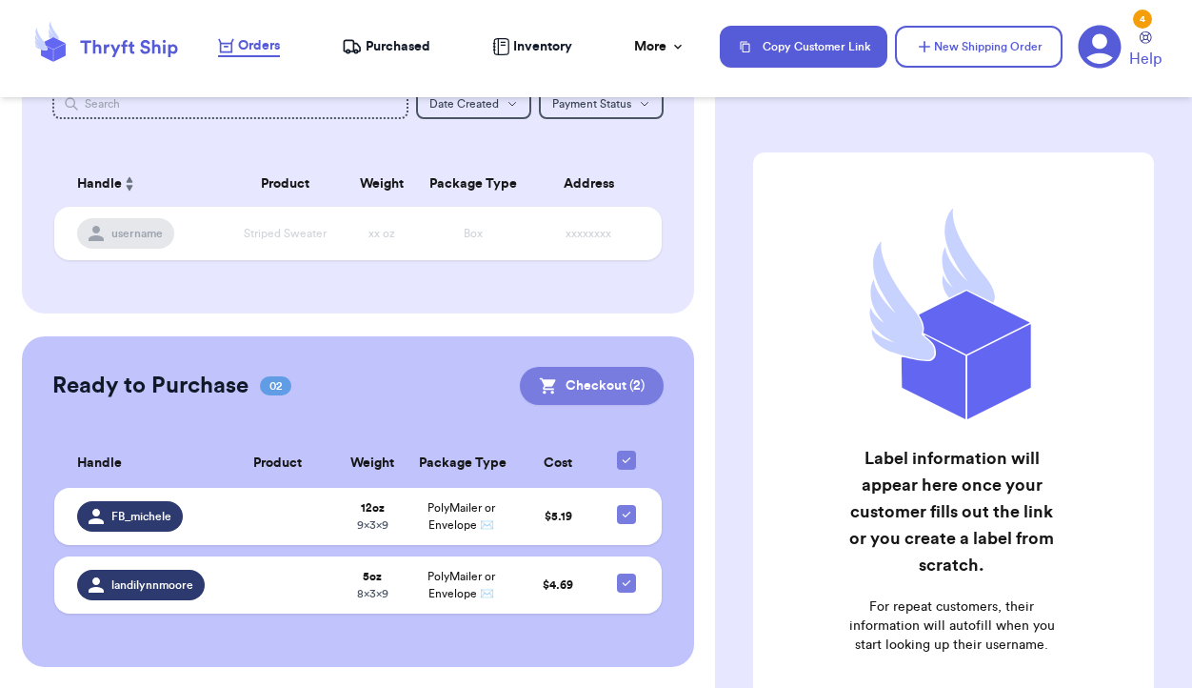
click at [586, 390] on button "Checkout ( 2 )" at bounding box center [592, 386] width 144 height 38
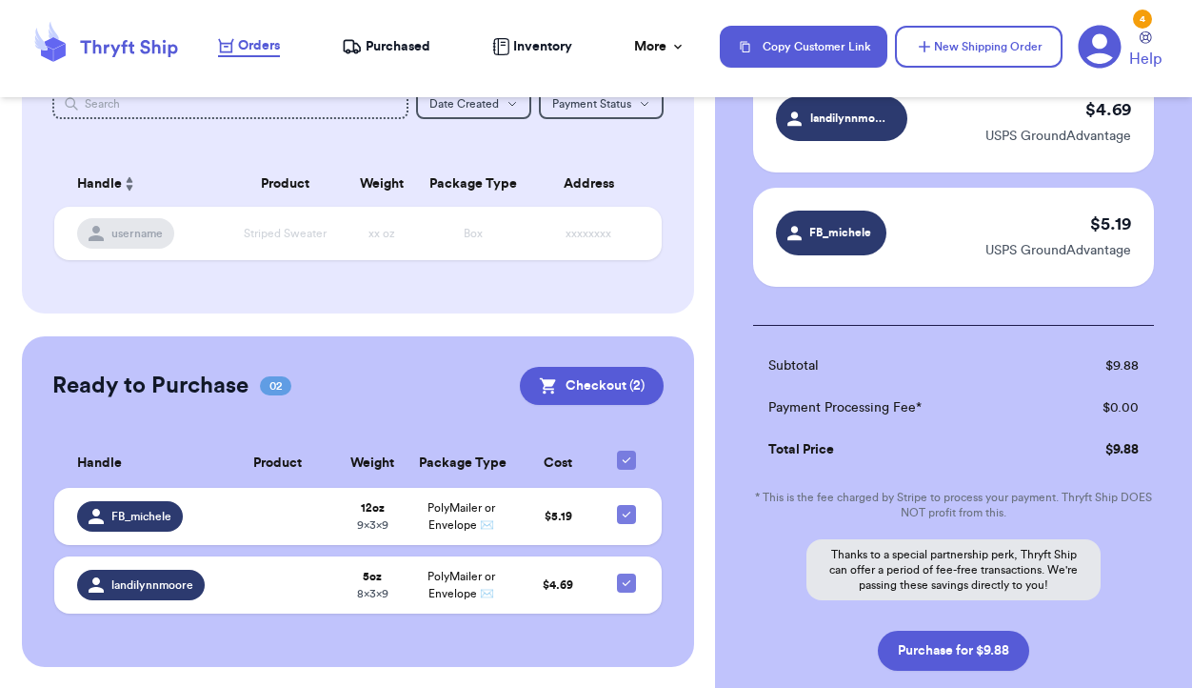
scroll to position [204, 0]
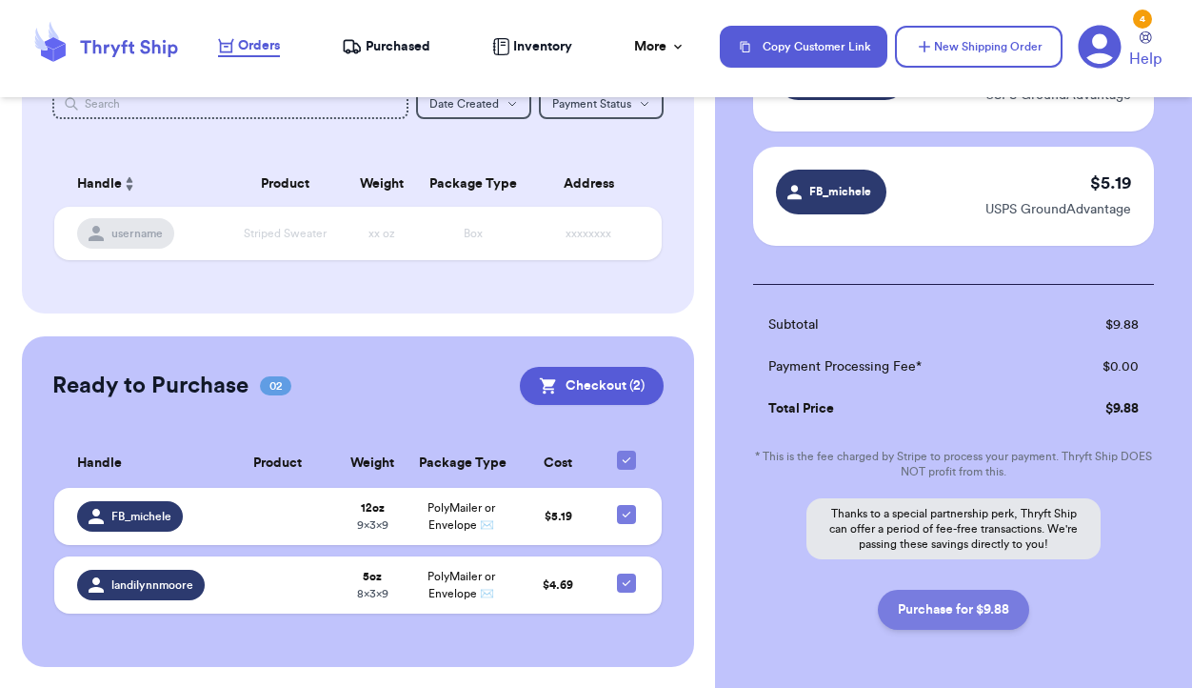
click at [938, 611] on button "Purchase for $9.88" at bounding box center [953, 610] width 151 height 40
checkbox input "false"
checkbox input "true"
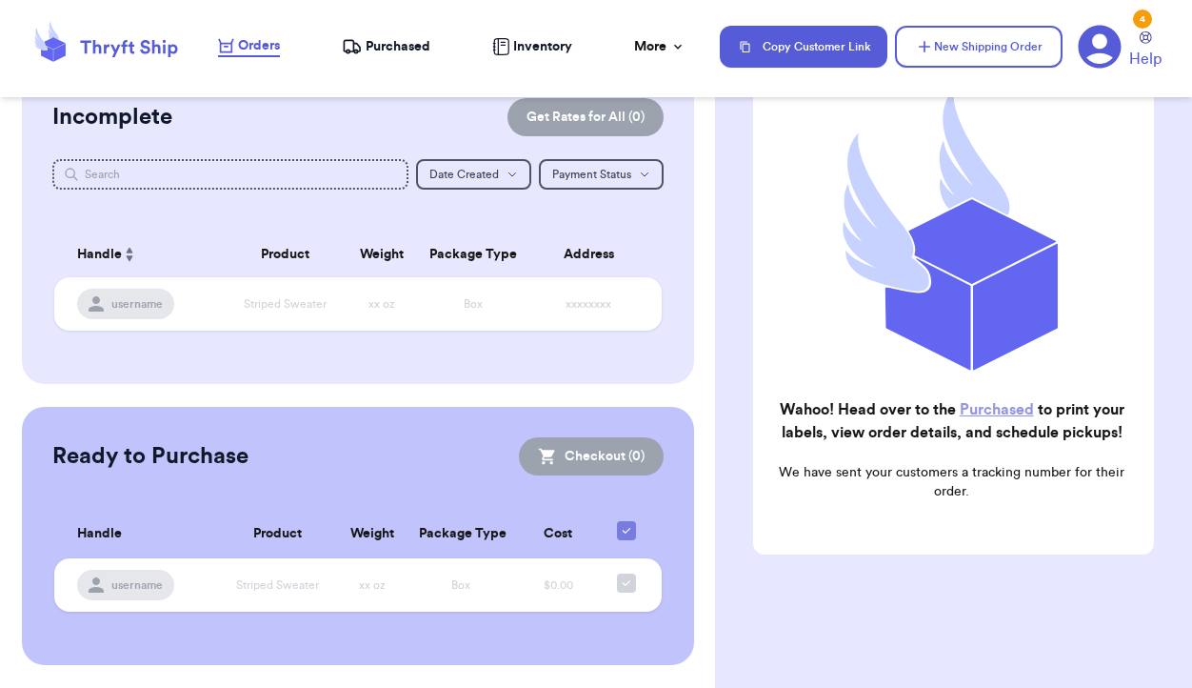
scroll to position [172, 0]
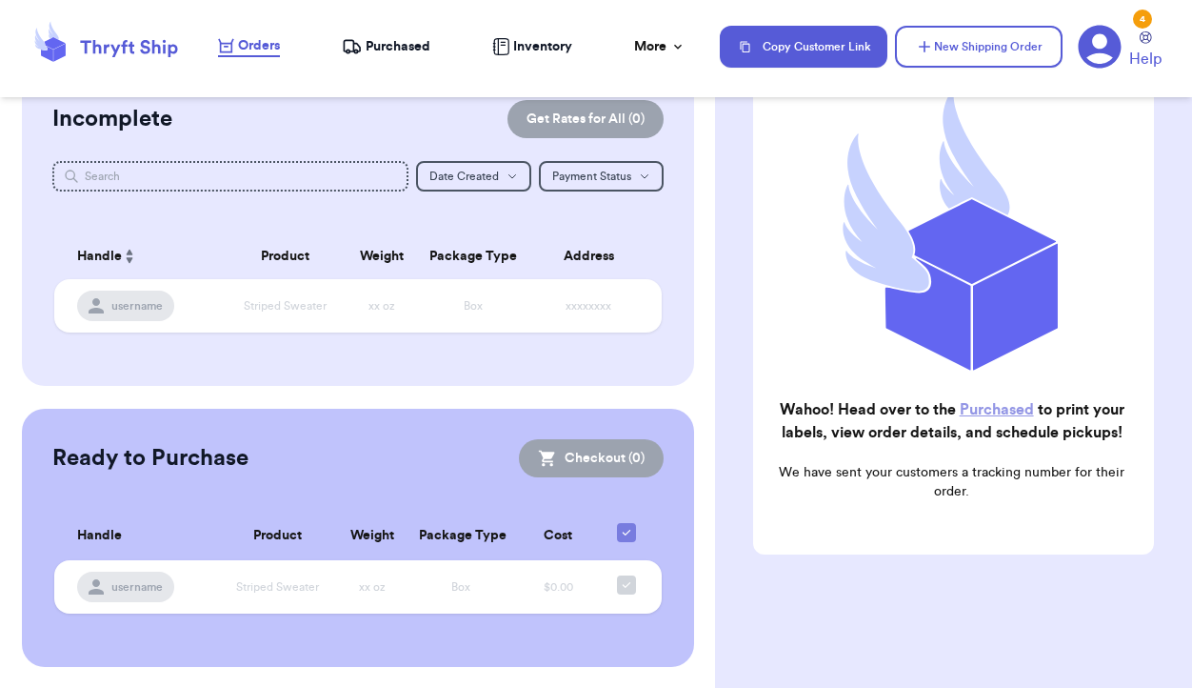
click at [393, 50] on span "Purchased" at bounding box center [398, 46] width 65 height 19
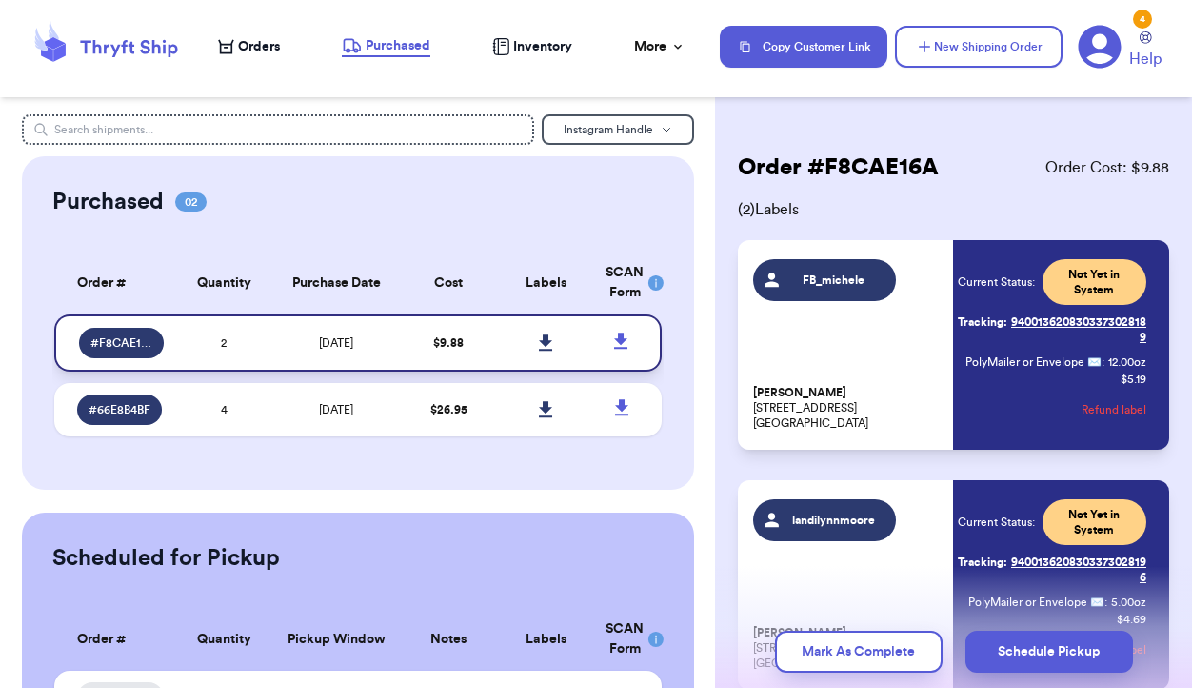
click at [553, 345] on link at bounding box center [546, 343] width 42 height 42
